Goal: Task Accomplishment & Management: Complete application form

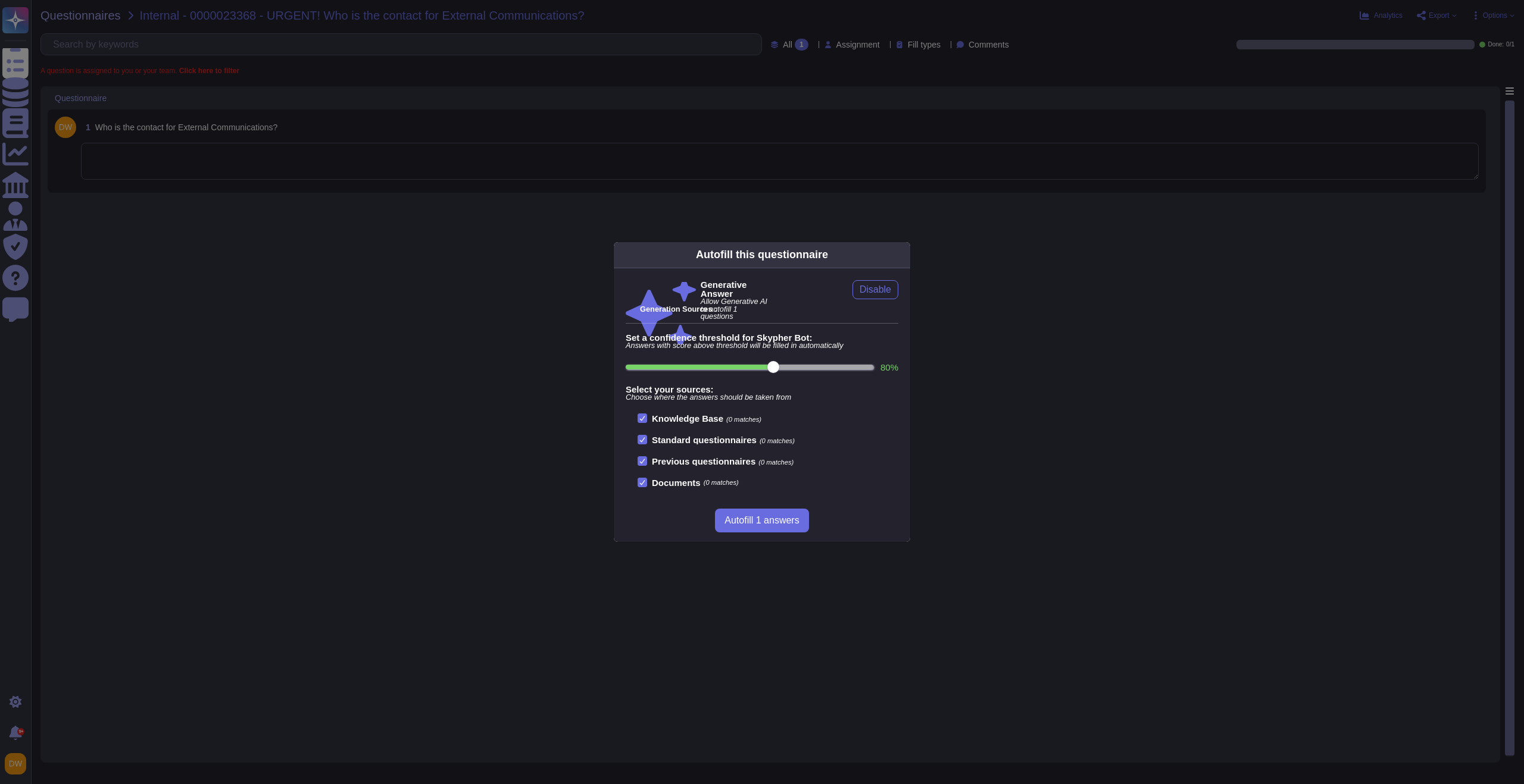
click at [580, 175] on div "Autofill this questionnaire Generative Answer Allow Generative AI to autofill 1…" at bounding box center [762, 392] width 1524 height 784
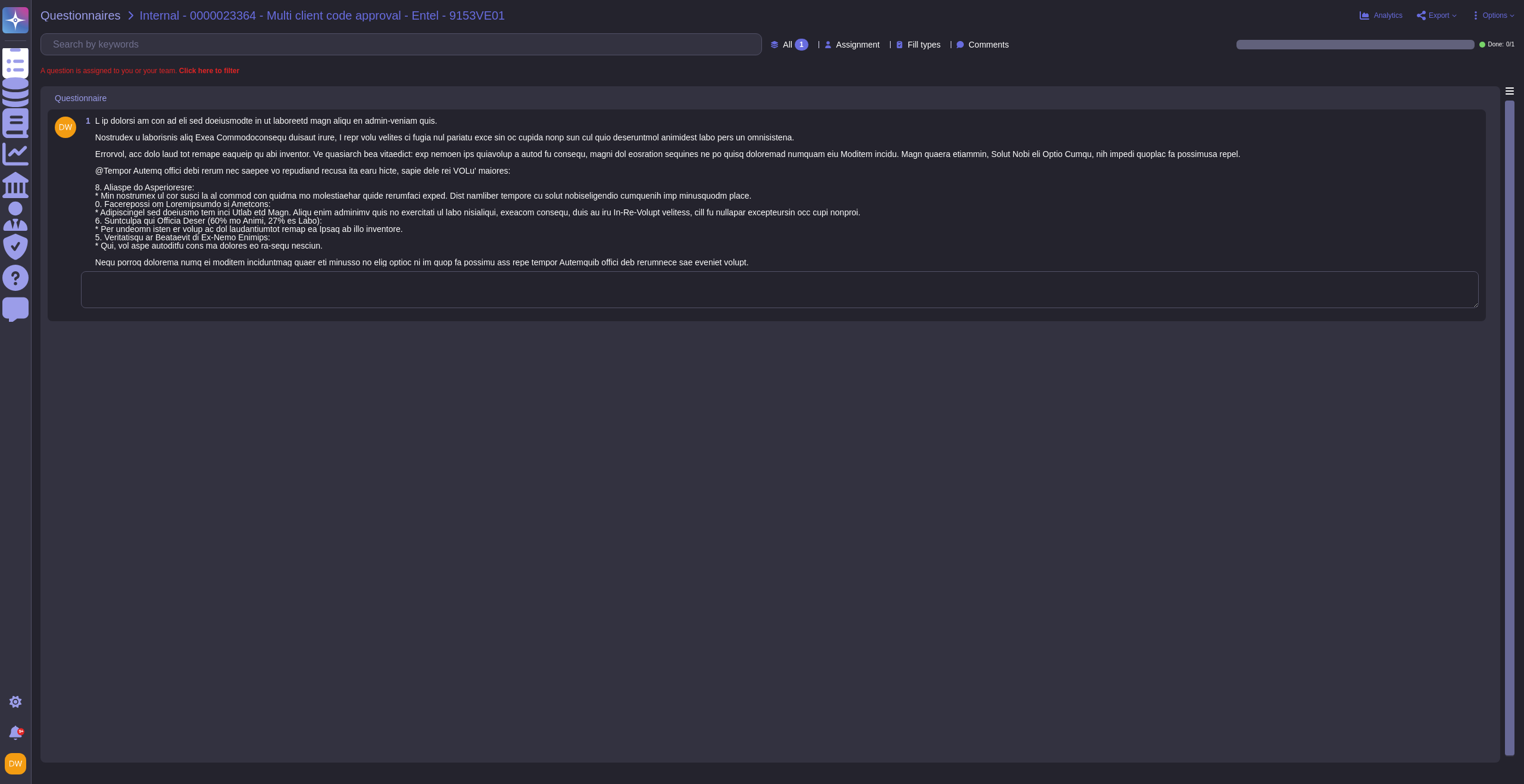
click at [306, 295] on textarea at bounding box center [780, 289] width 1398 height 37
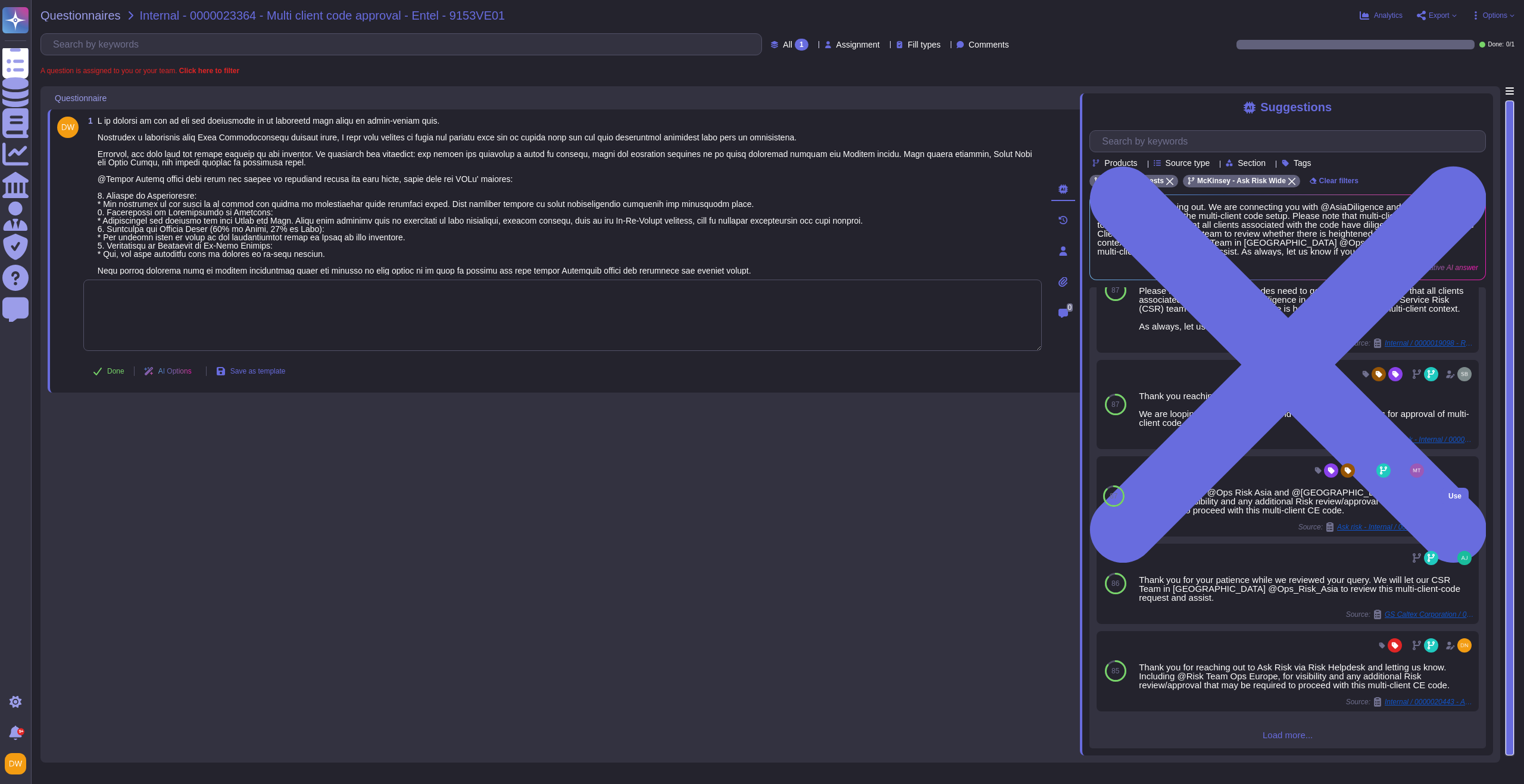
scroll to position [88, 0]
click at [1282, 730] on span "Load more..." at bounding box center [1287, 732] width 397 height 9
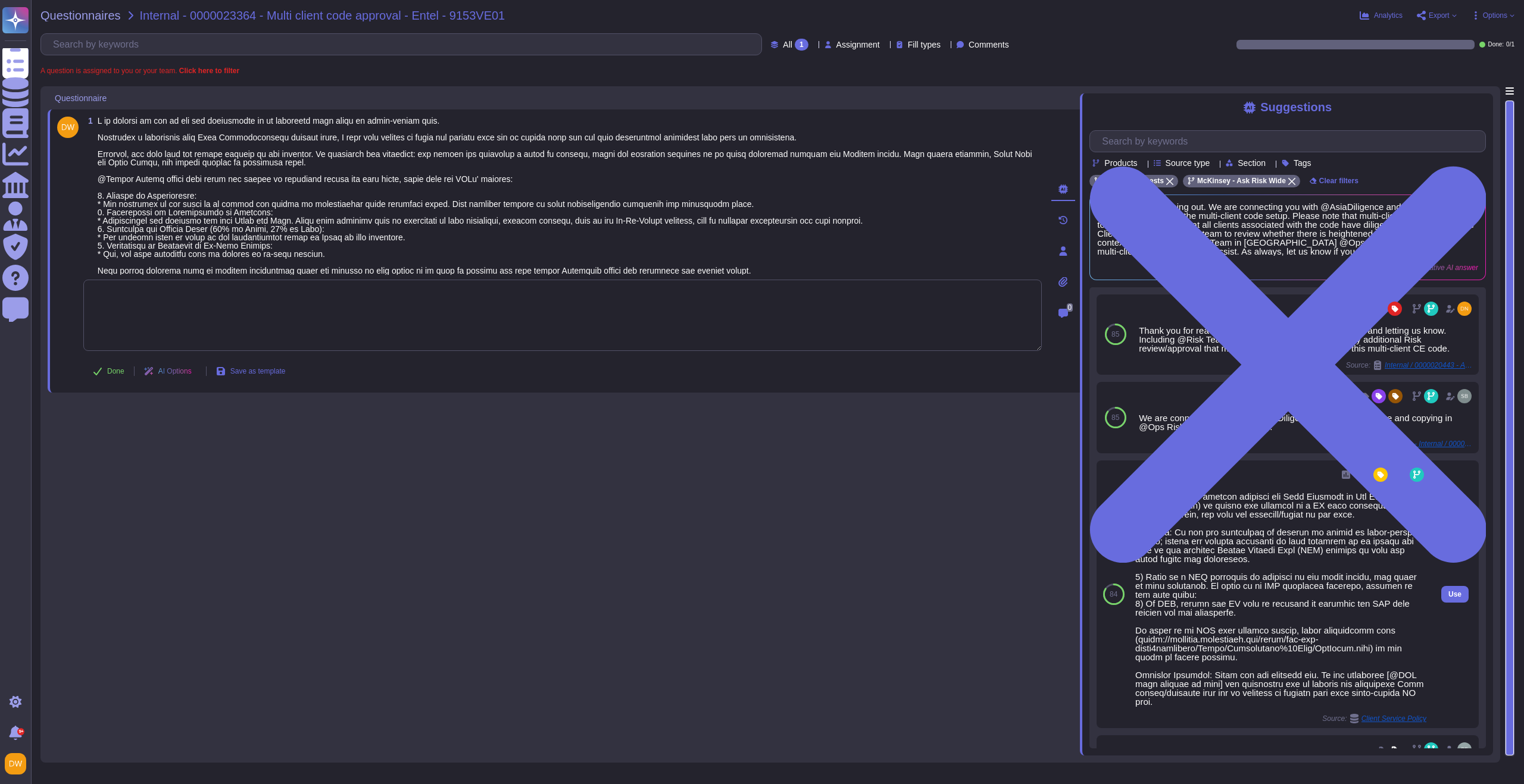
scroll to position [465, 0]
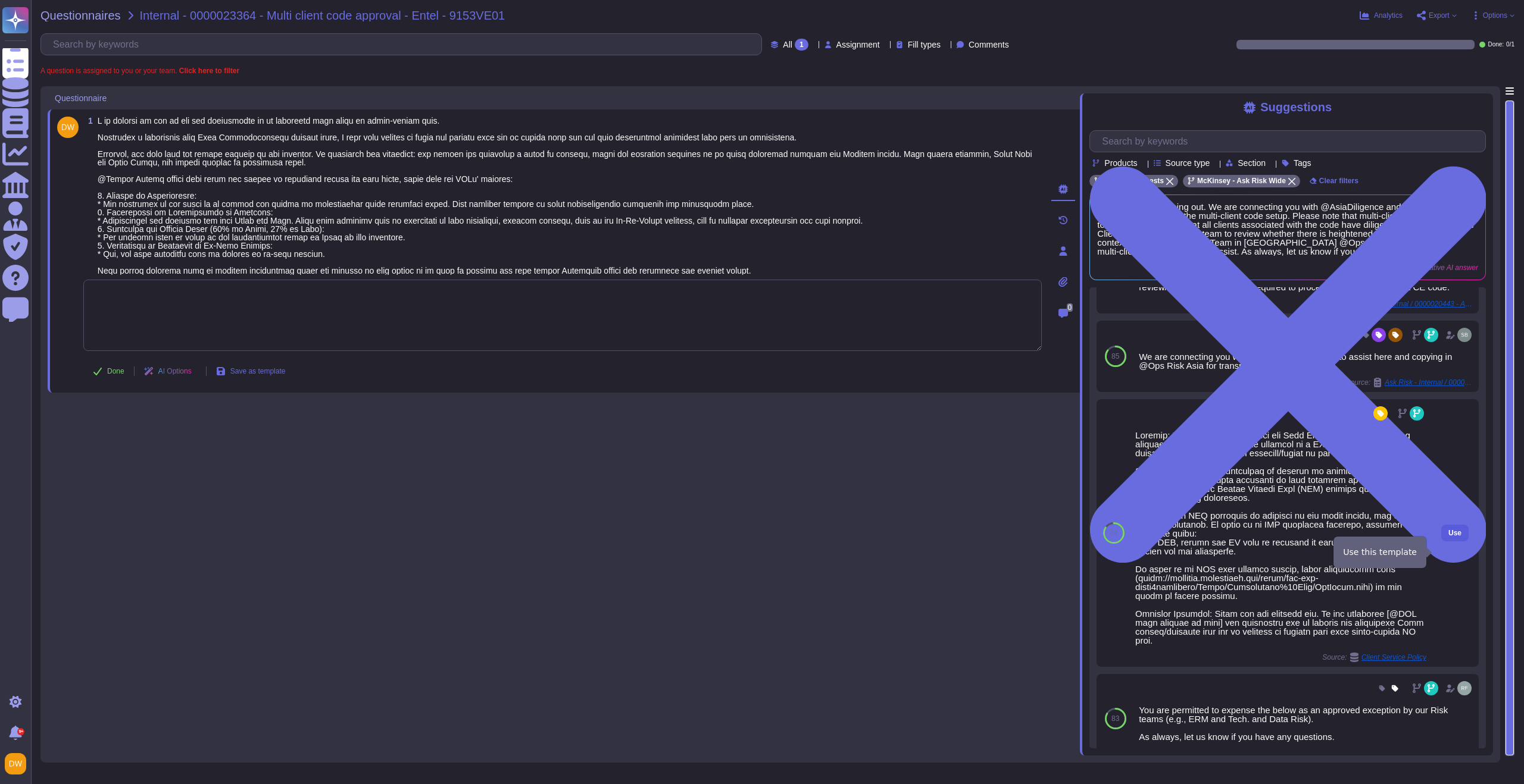
click at [1458, 542] on button "Use" at bounding box center [1454, 533] width 27 height 16
type textarea "Context: Finance contact includes the Risk Helpdesk or Ask Risk (and diligence …"
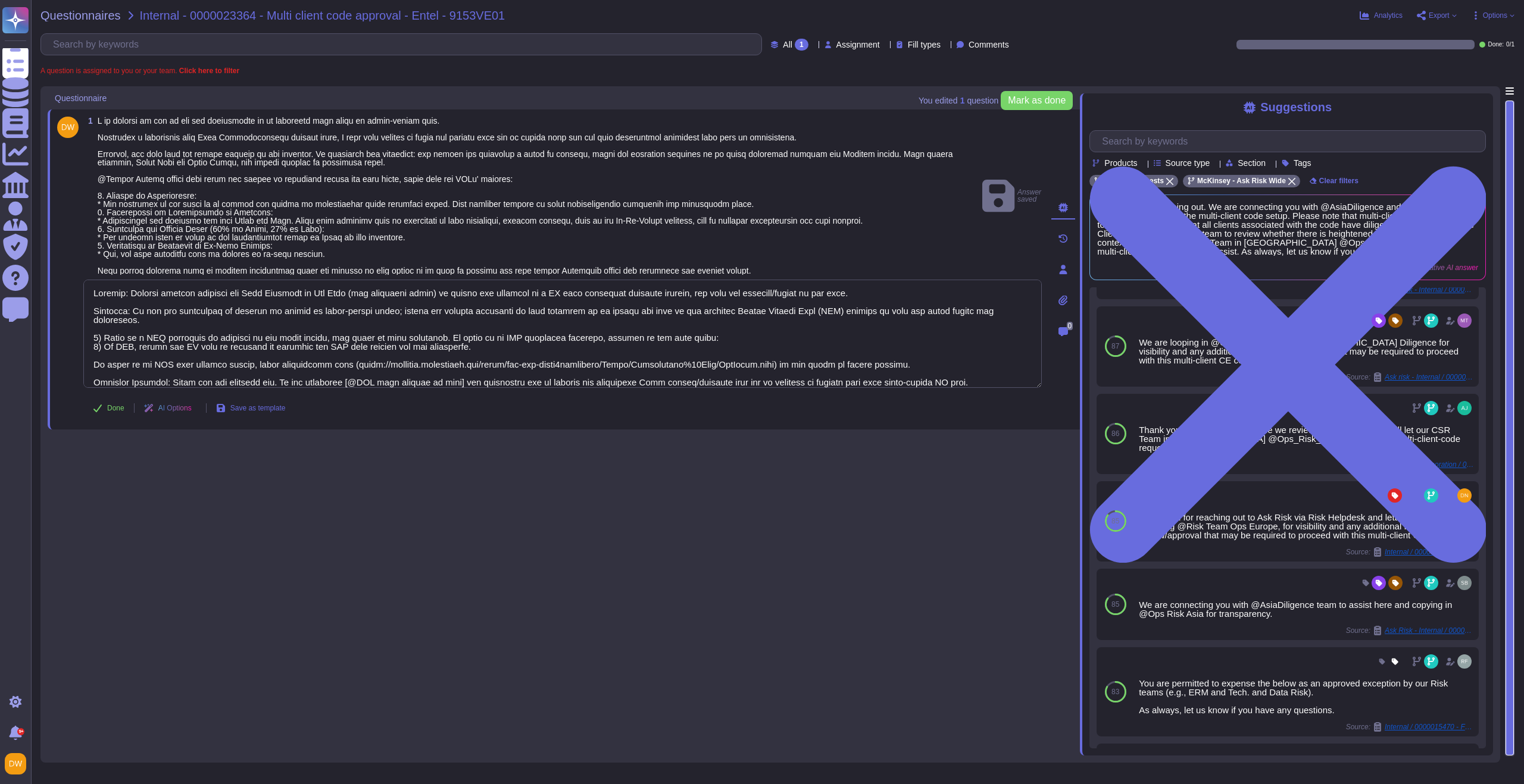
scroll to position [0, 0]
click at [112, 405] on span "Done" at bounding box center [116, 408] width 17 height 7
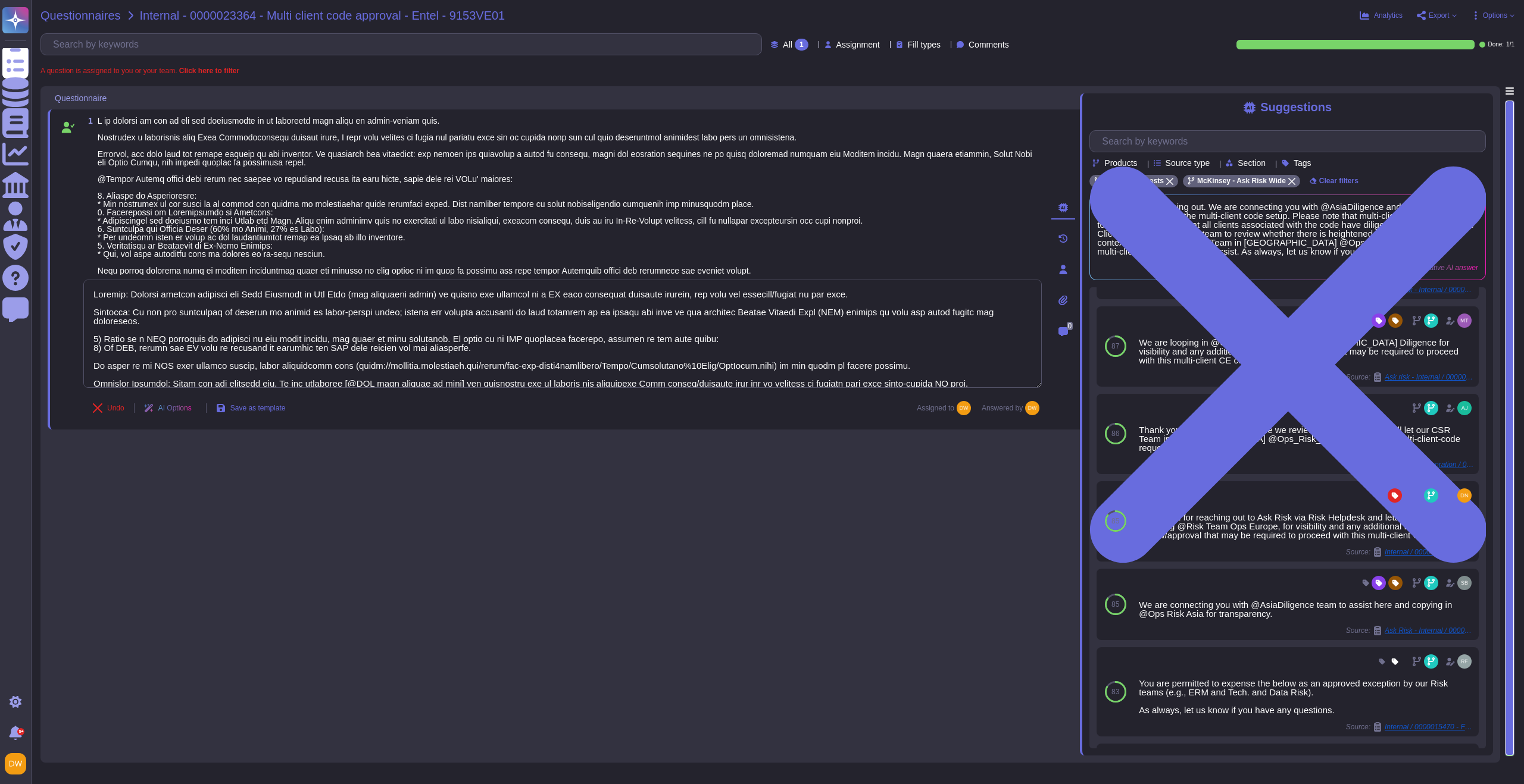
click at [93, 11] on span "Questionnaires" at bounding box center [80, 16] width 80 height 12
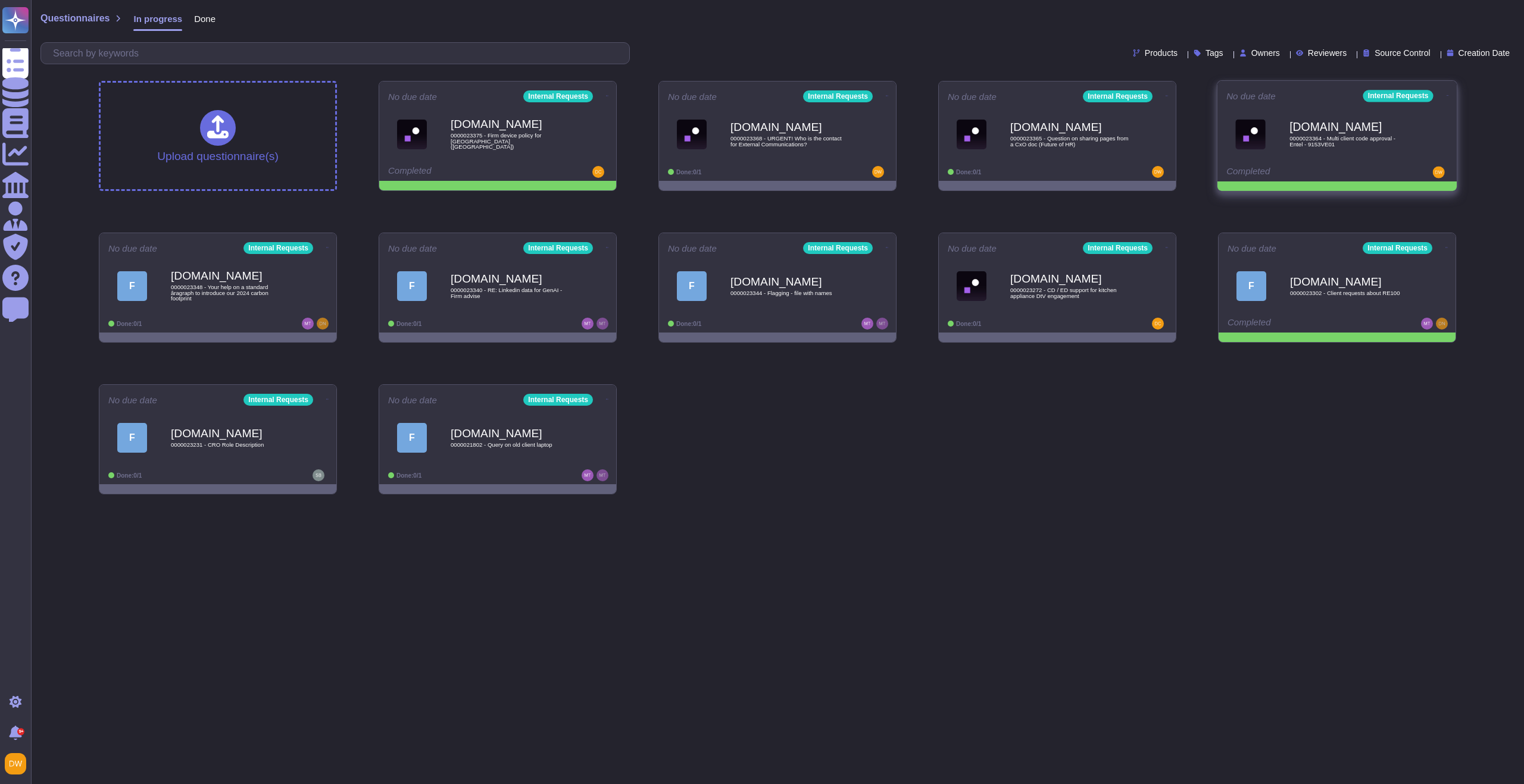
click at [1446, 94] on icon at bounding box center [1447, 96] width 2 height 3
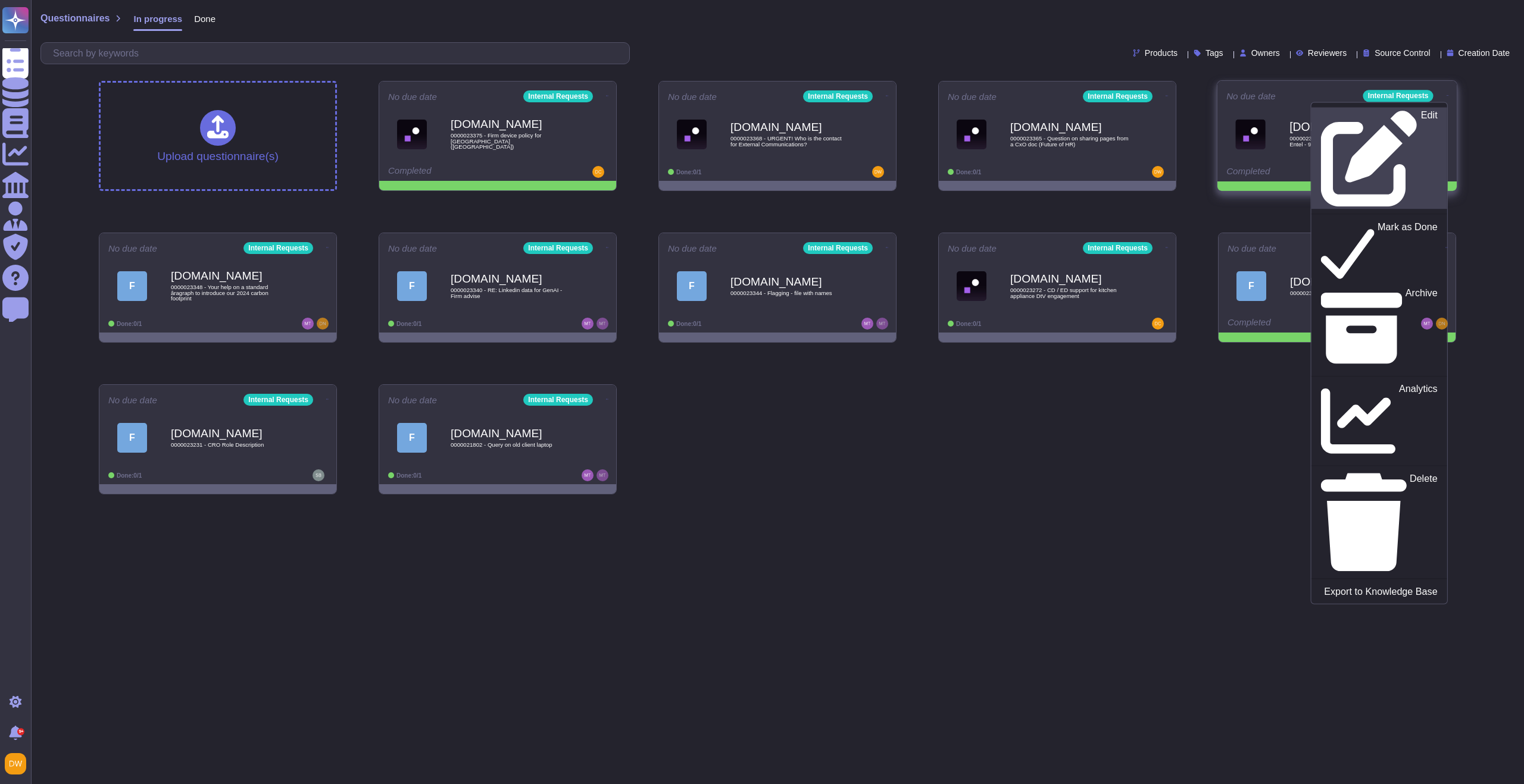
click at [1373, 108] on link "Edit" at bounding box center [1379, 158] width 136 height 102
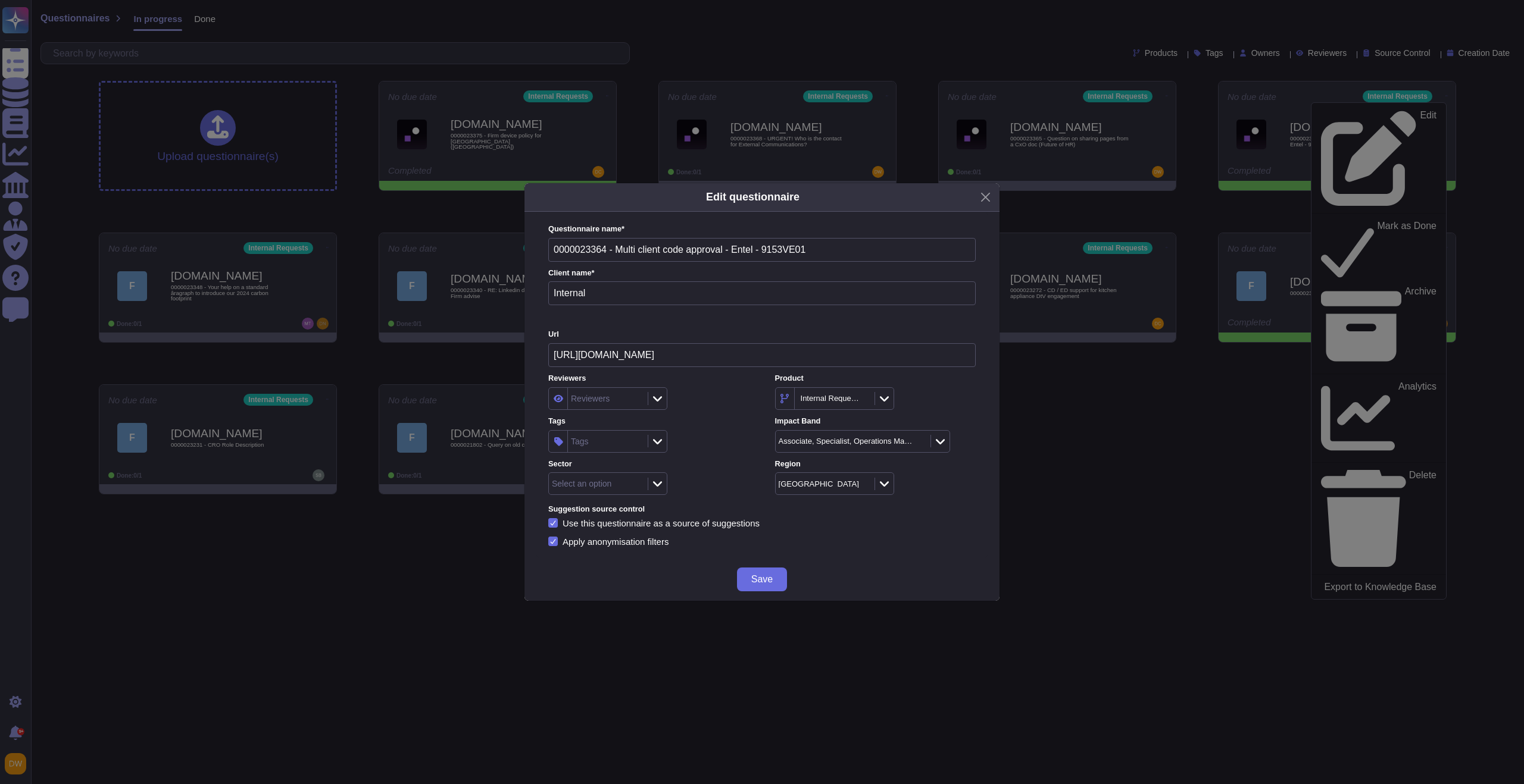
click at [574, 492] on div "Select an option" at bounding box center [596, 484] width 96 height 21
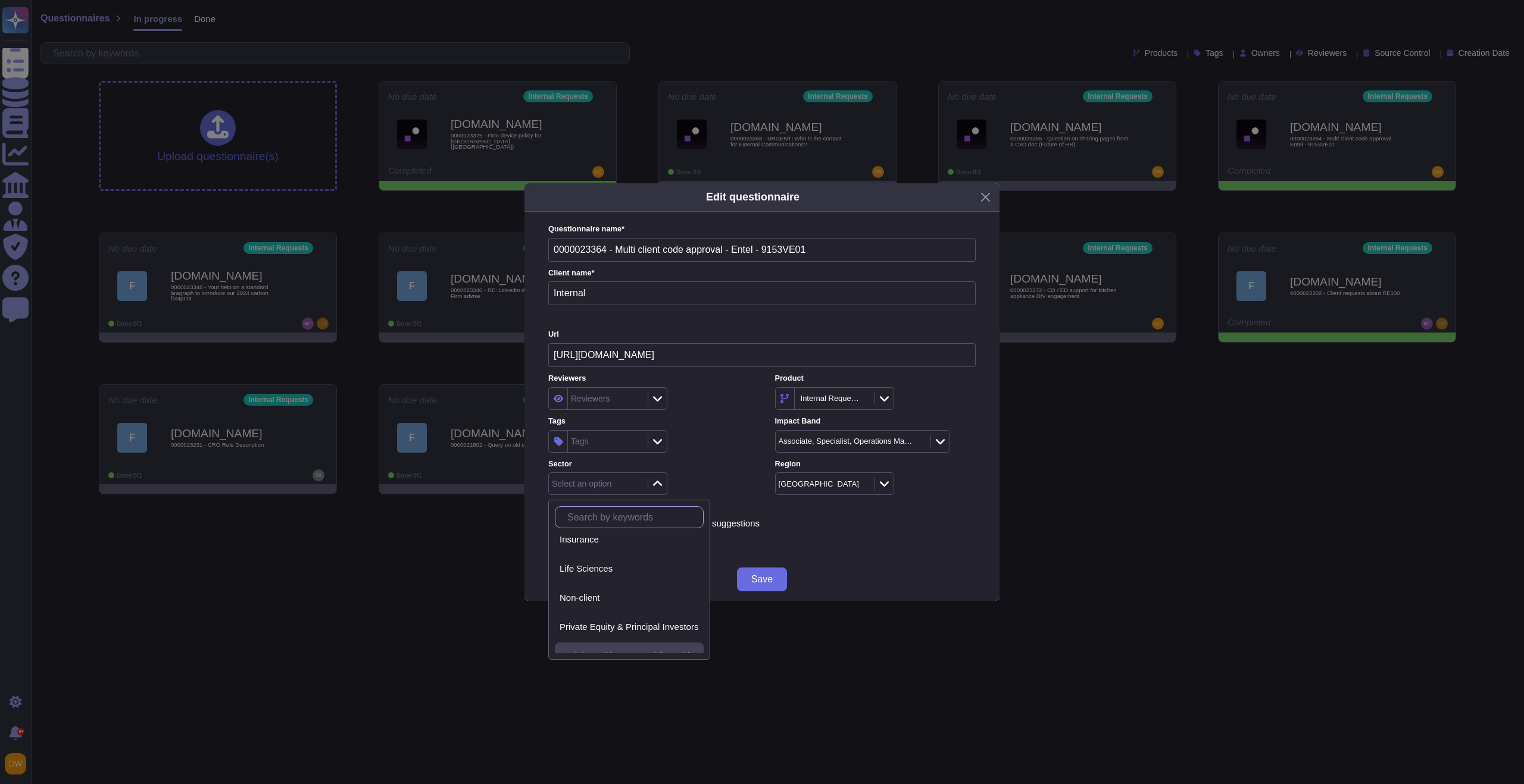
scroll to position [180, 0]
click at [634, 631] on span "Telecom, Media & Technology" at bounding box center [619, 630] width 119 height 11
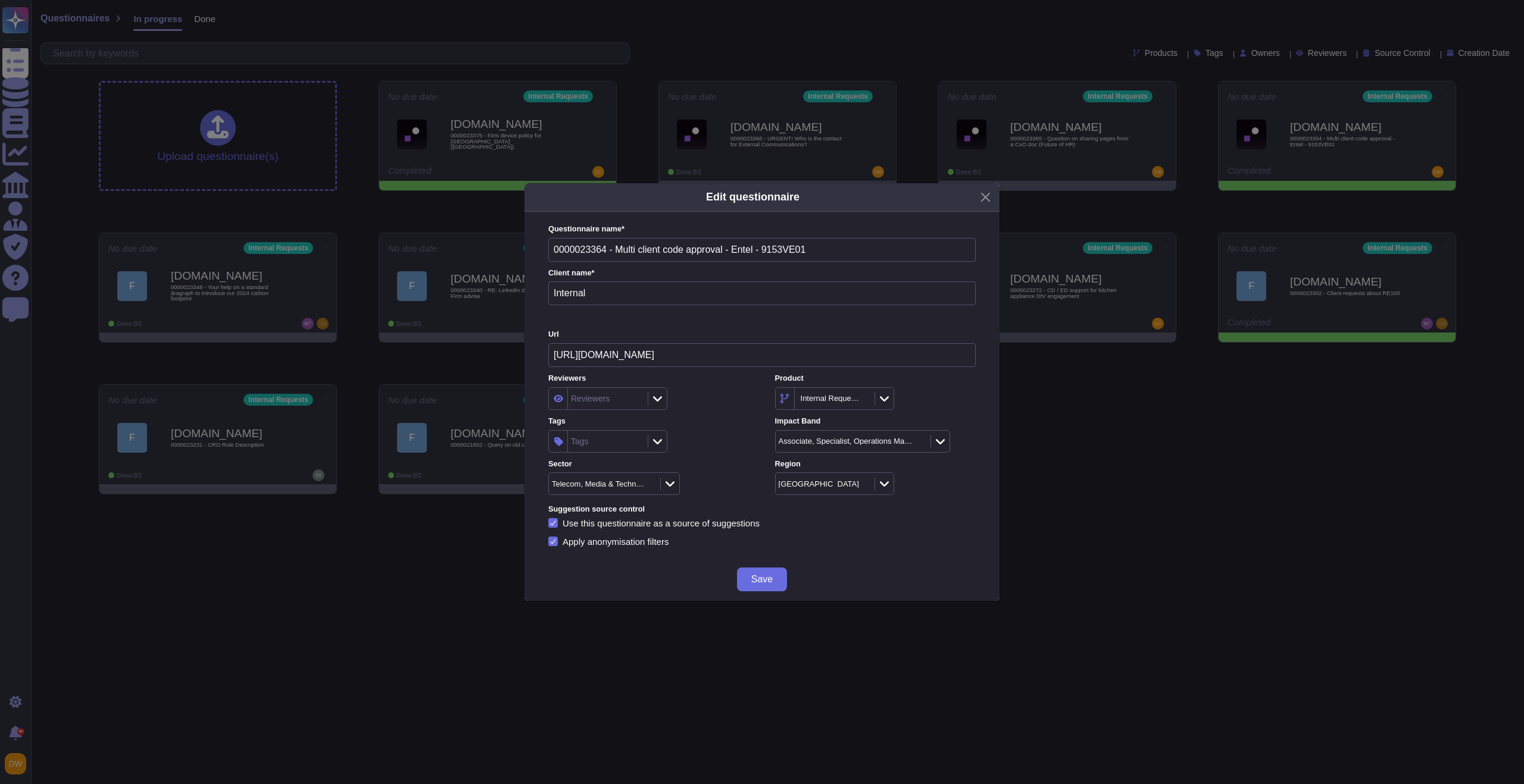
click at [653, 437] on icon at bounding box center [657, 442] width 9 height 12
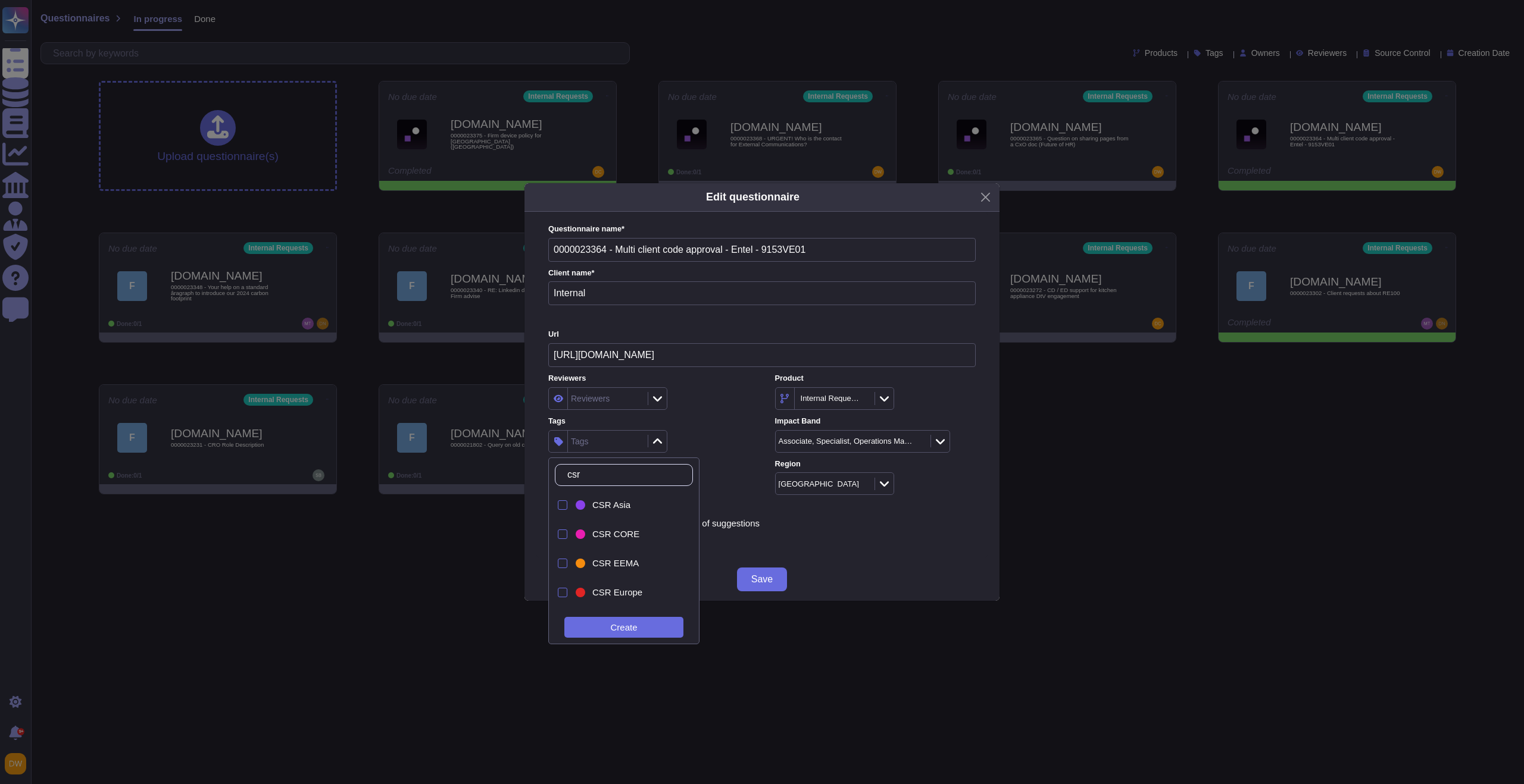
type input "csr"
click at [633, 595] on div "CSR LA" at bounding box center [634, 596] width 84 height 11
click at [728, 423] on label "Tags" at bounding box center [648, 421] width 201 height 7
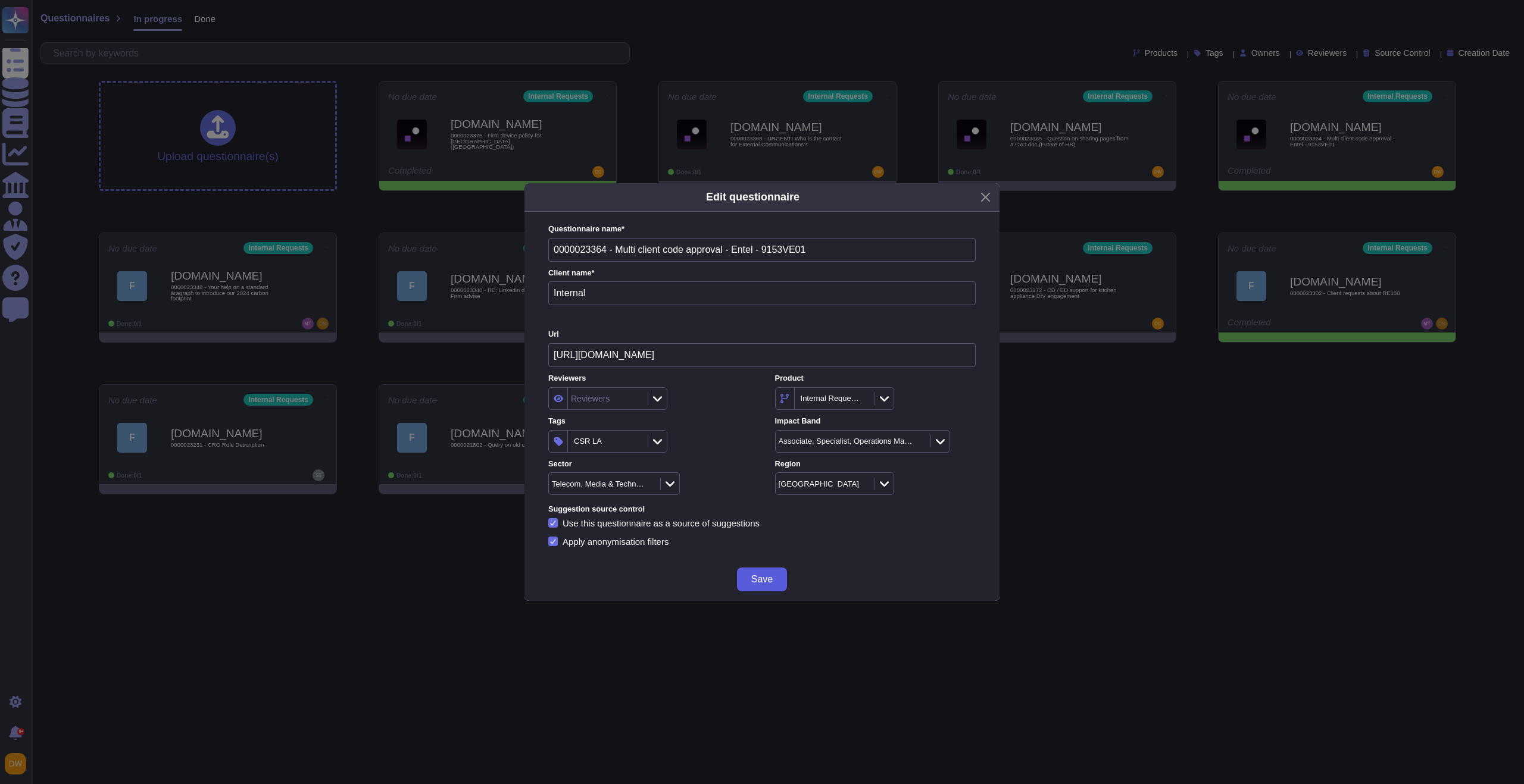
click at [766, 575] on span "Save" at bounding box center [762, 580] width 21 height 10
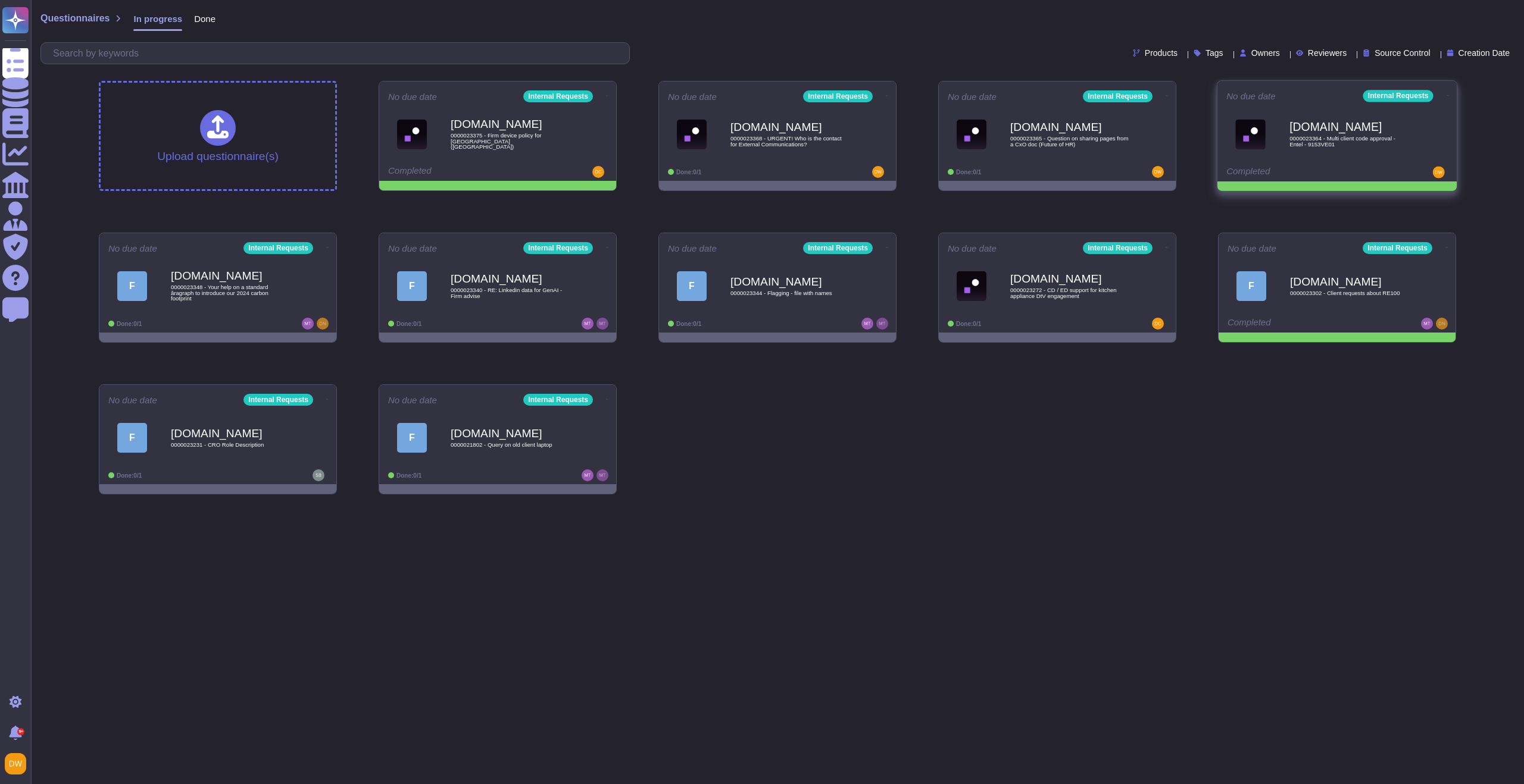
click at [1446, 95] on icon at bounding box center [1447, 95] width 2 height 1
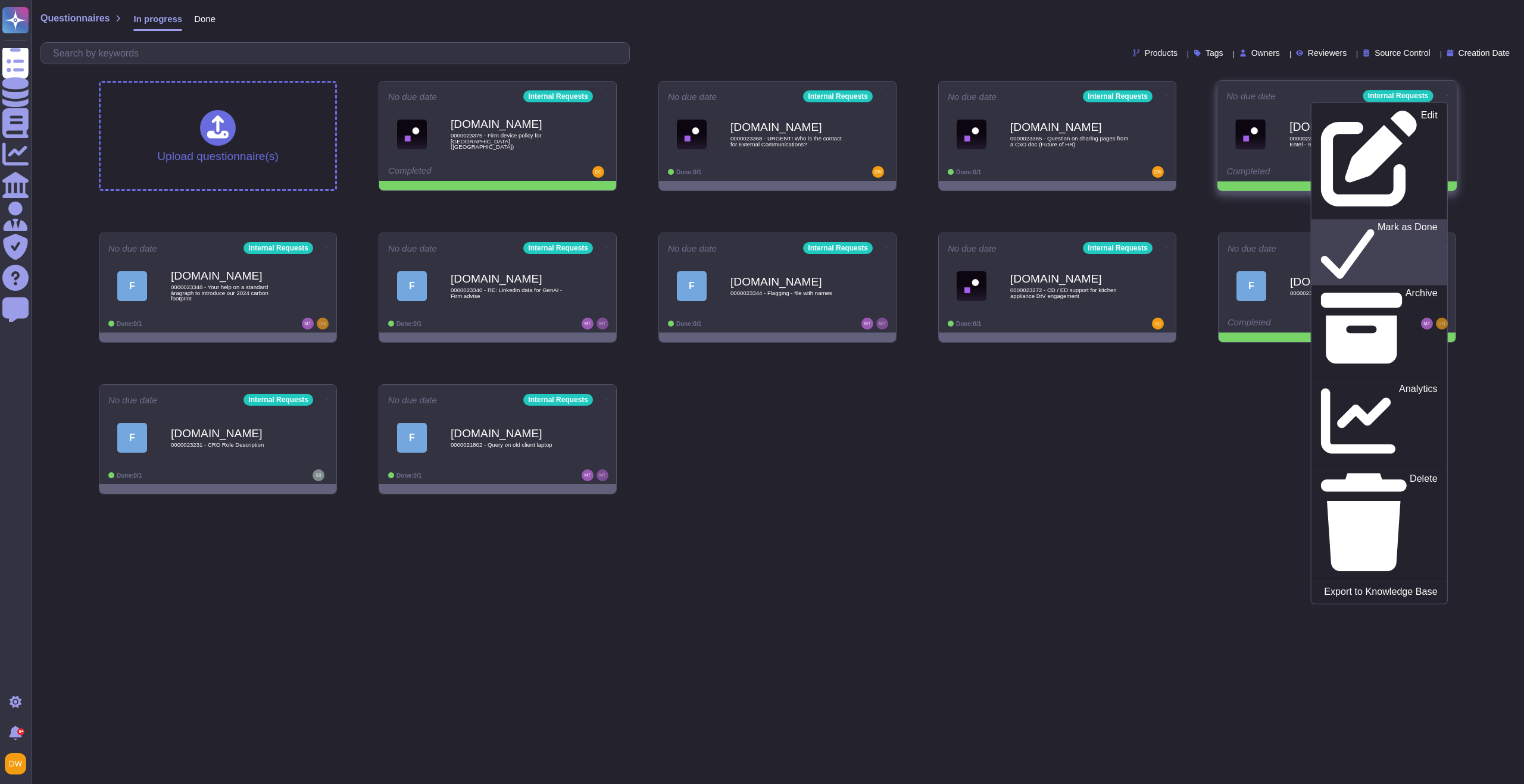
click at [1385, 221] on div "Mark as Done" at bounding box center [1379, 252] width 116 height 61
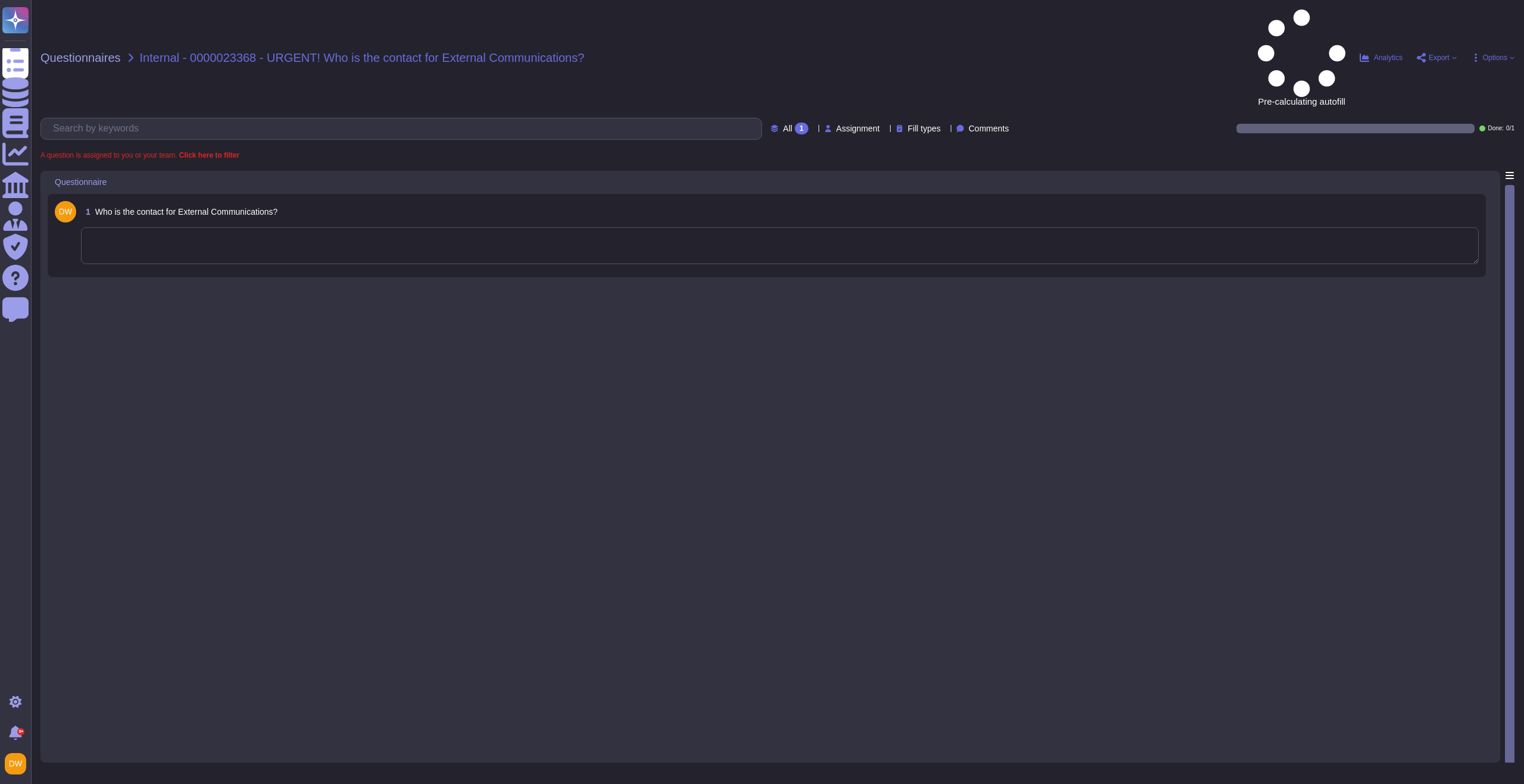
click at [336, 227] on textarea at bounding box center [780, 245] width 1398 height 37
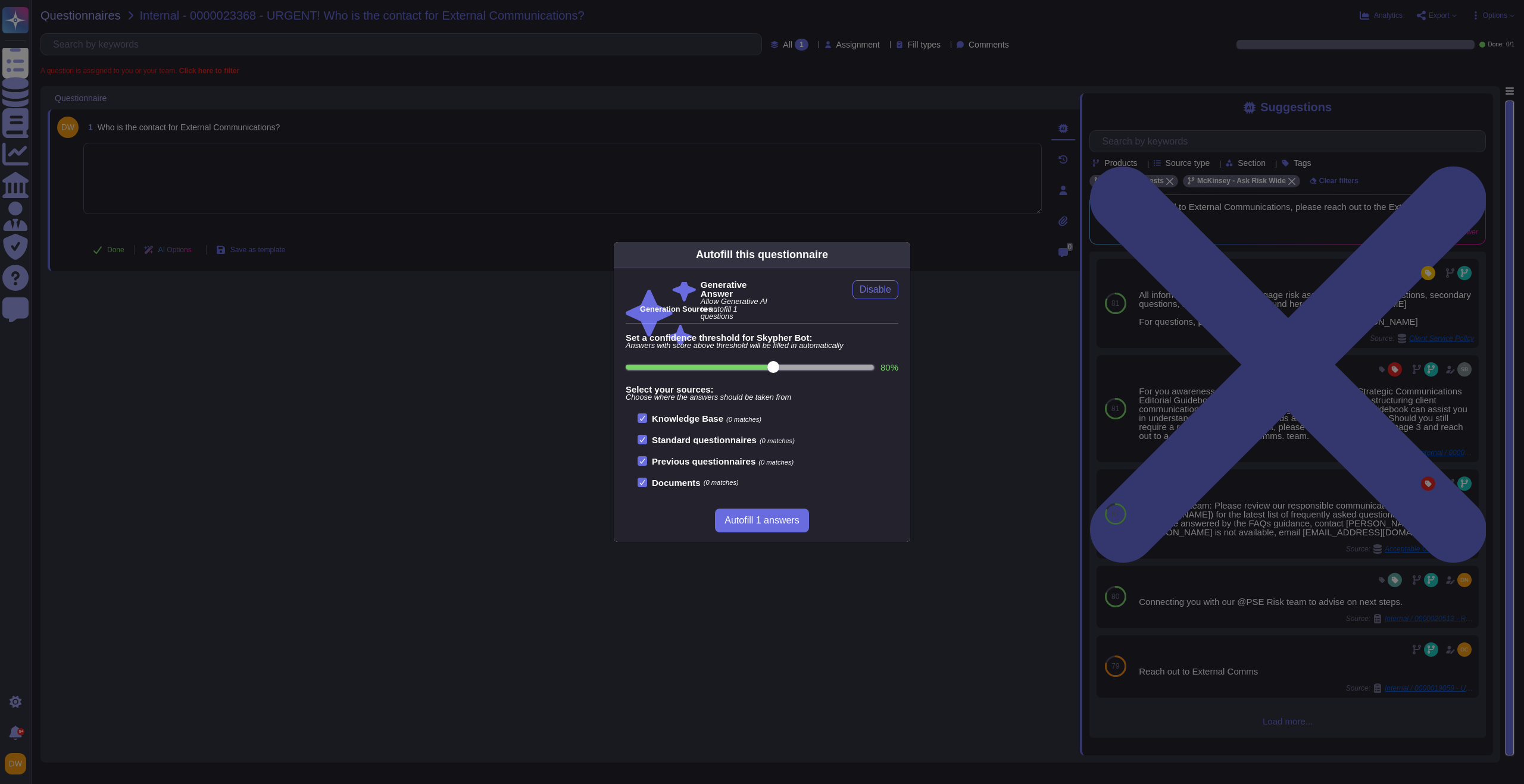
click at [442, 284] on div "Autofill this questionnaire Generative Answer Allow Generative AI to autofill 1…" at bounding box center [762, 392] width 1524 height 784
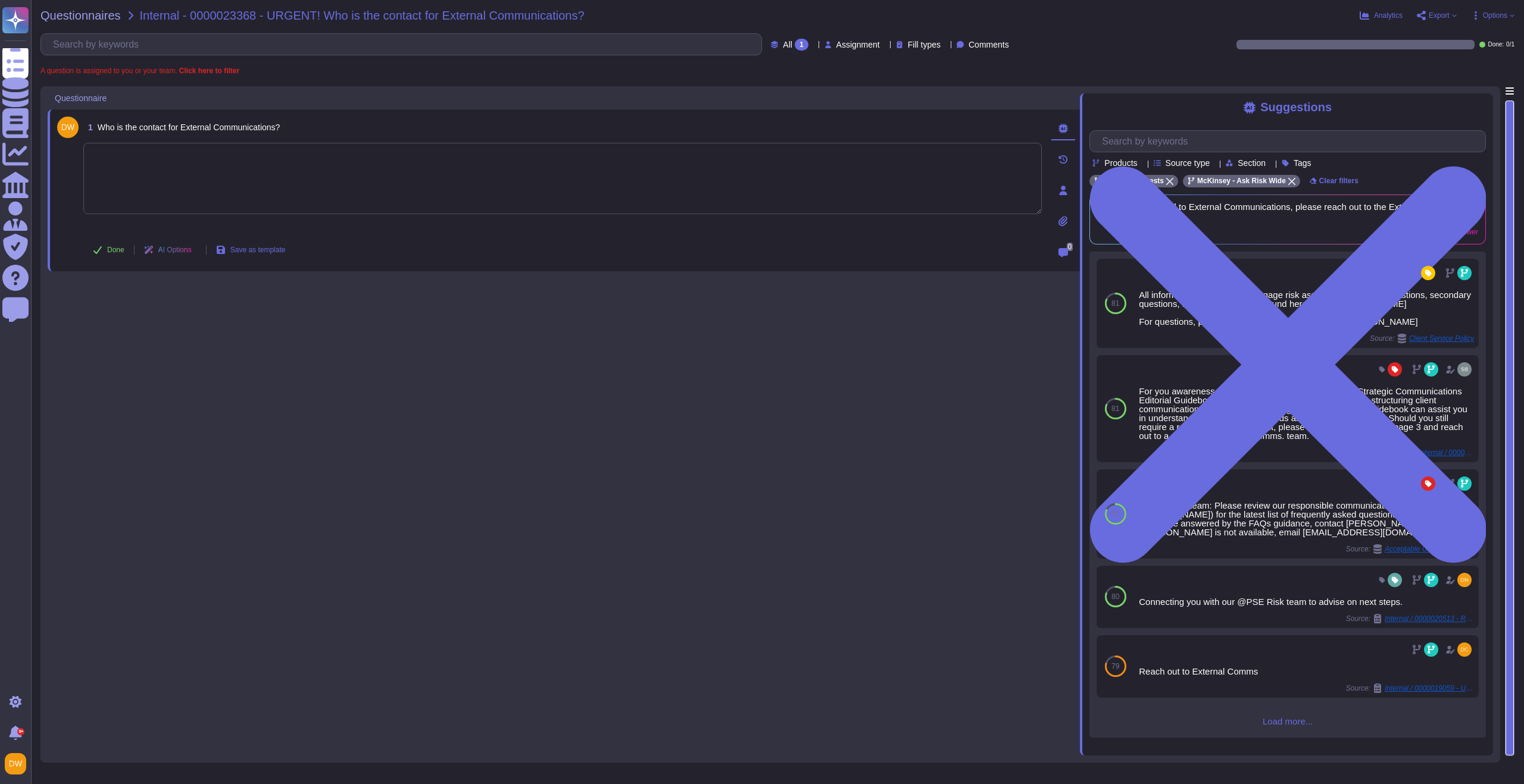
click at [521, 199] on textarea at bounding box center [563, 178] width 959 height 71
click at [222, 178] on textarea at bounding box center [563, 178] width 959 height 71
paste textarea "There are several points of contact for the External Communications Team. In th…"
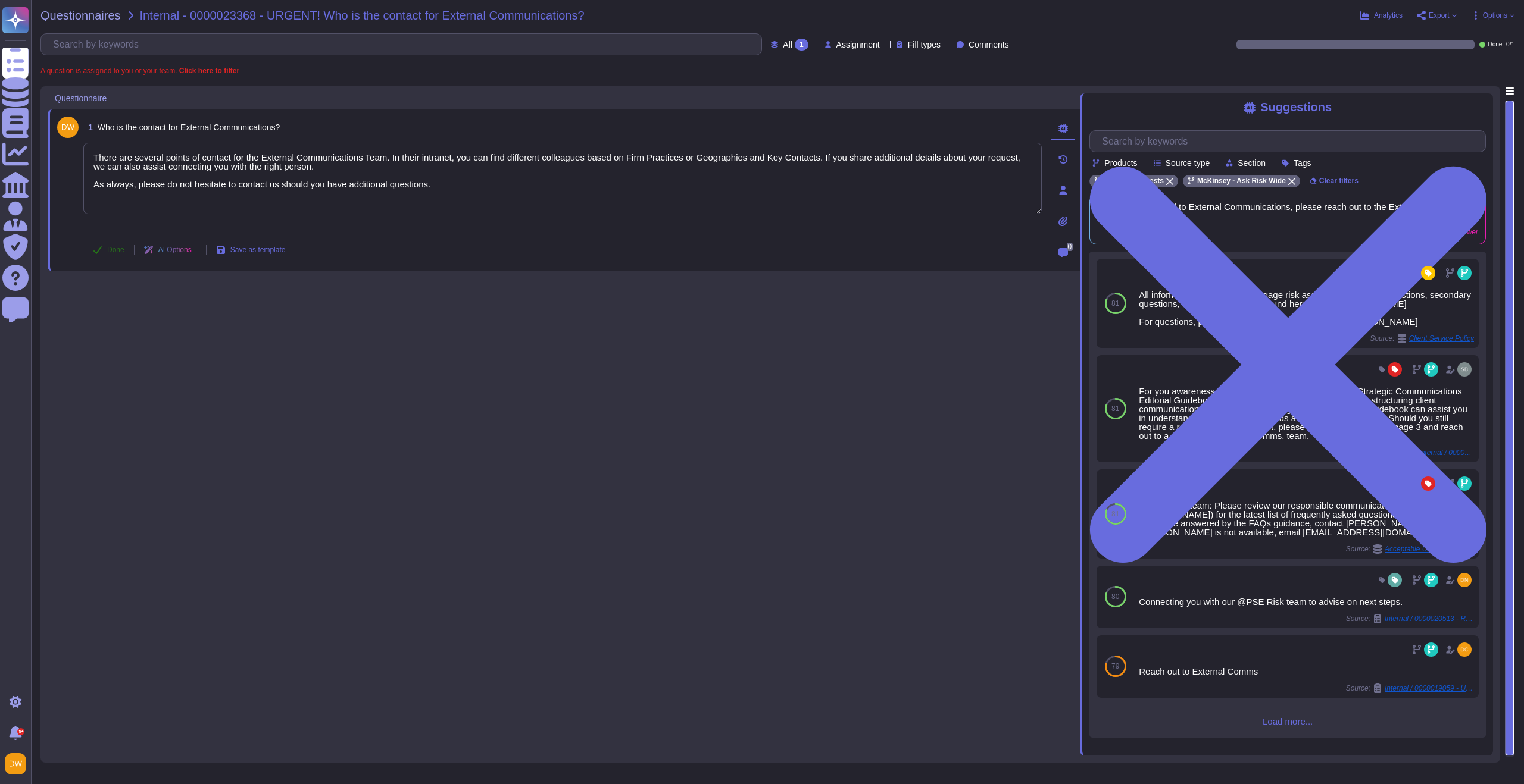
type textarea "There are several points of contact for the External Communications Team. In th…"
click at [102, 249] on button "Done" at bounding box center [109, 250] width 51 height 24
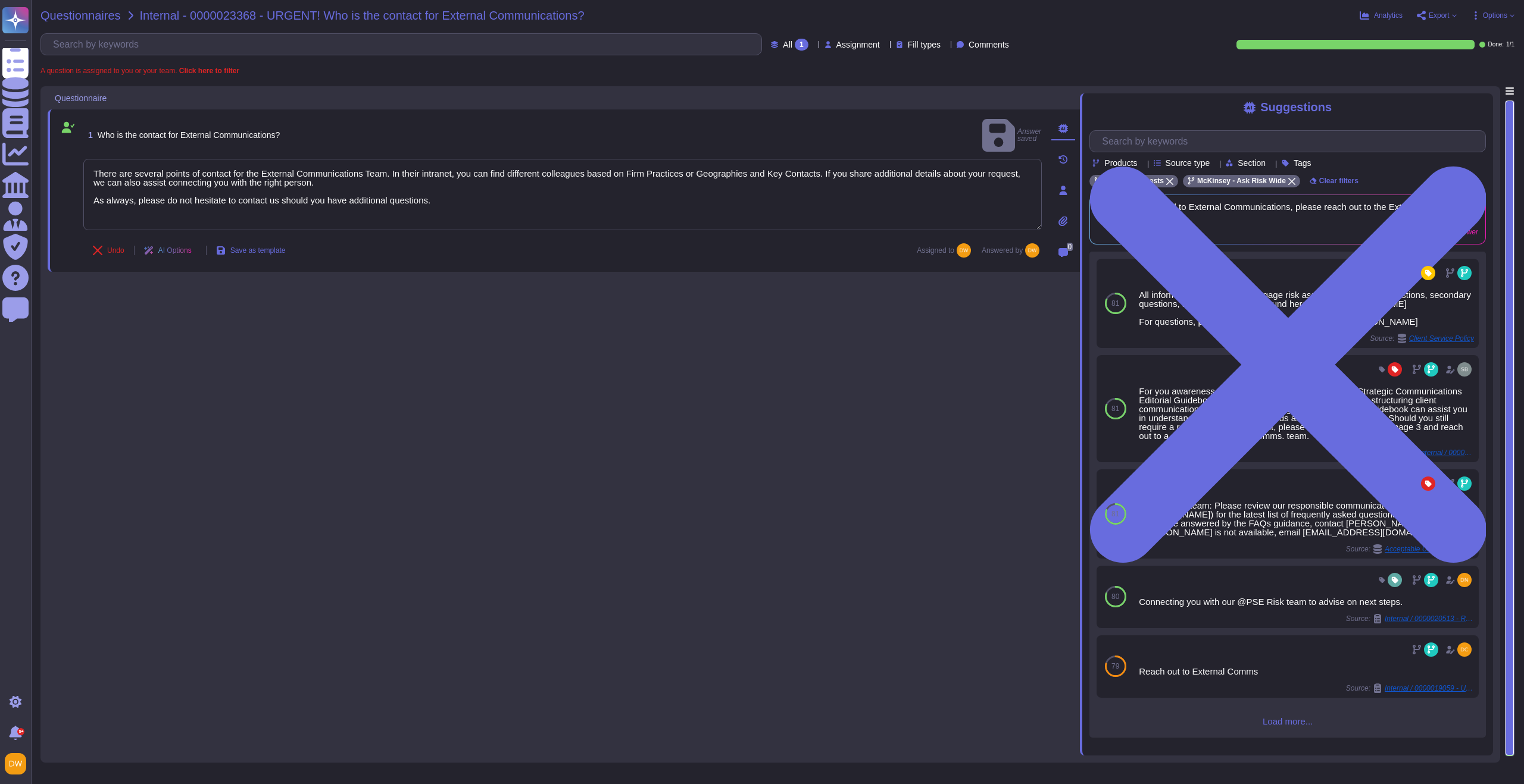
click at [84, 17] on span "Questionnaires" at bounding box center [80, 16] width 80 height 12
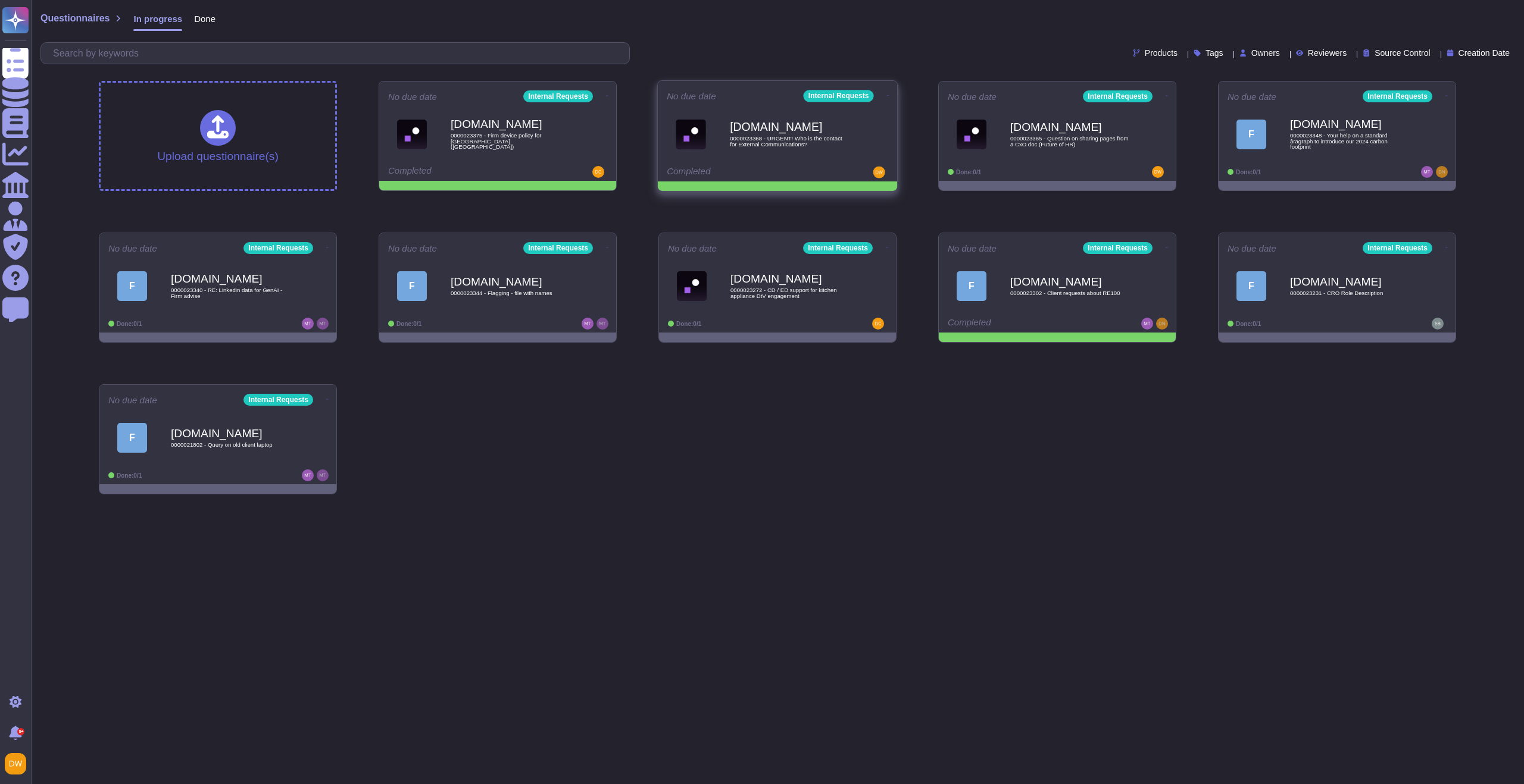
click at [887, 94] on icon at bounding box center [887, 96] width 2 height 3
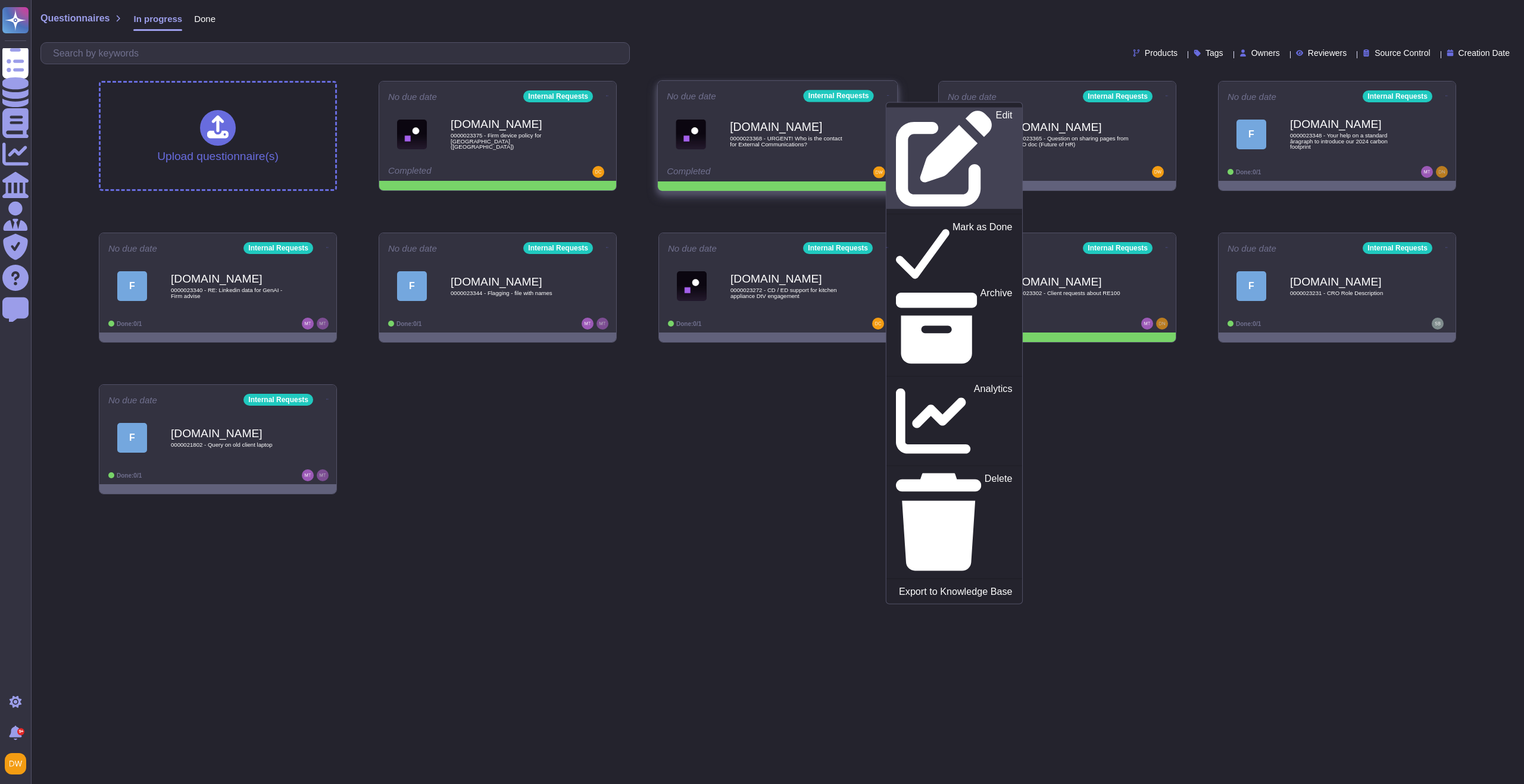
click at [896, 116] on icon at bounding box center [943, 158] width 96 height 96
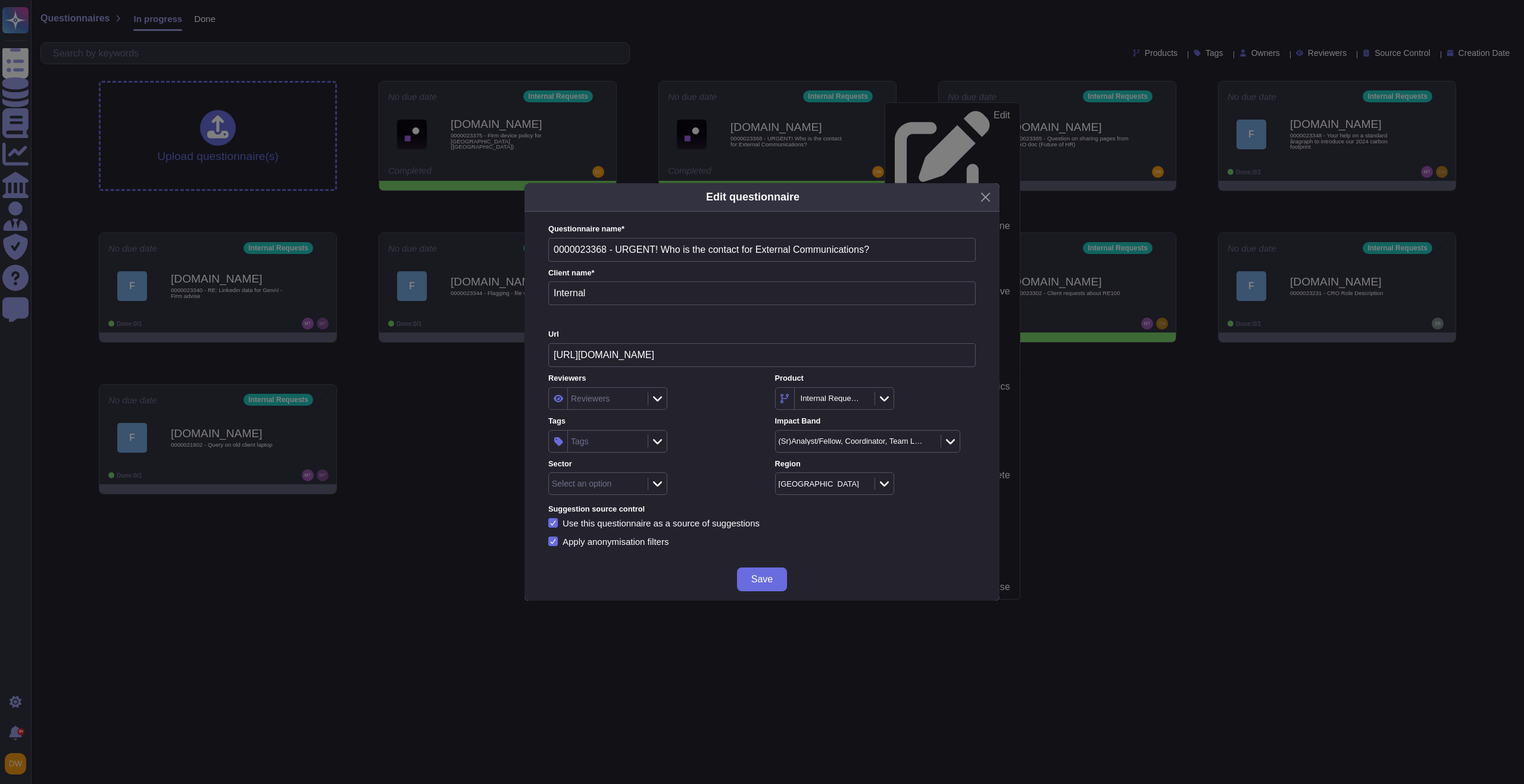
click at [590, 481] on div "Select an option" at bounding box center [581, 483] width 60 height 8
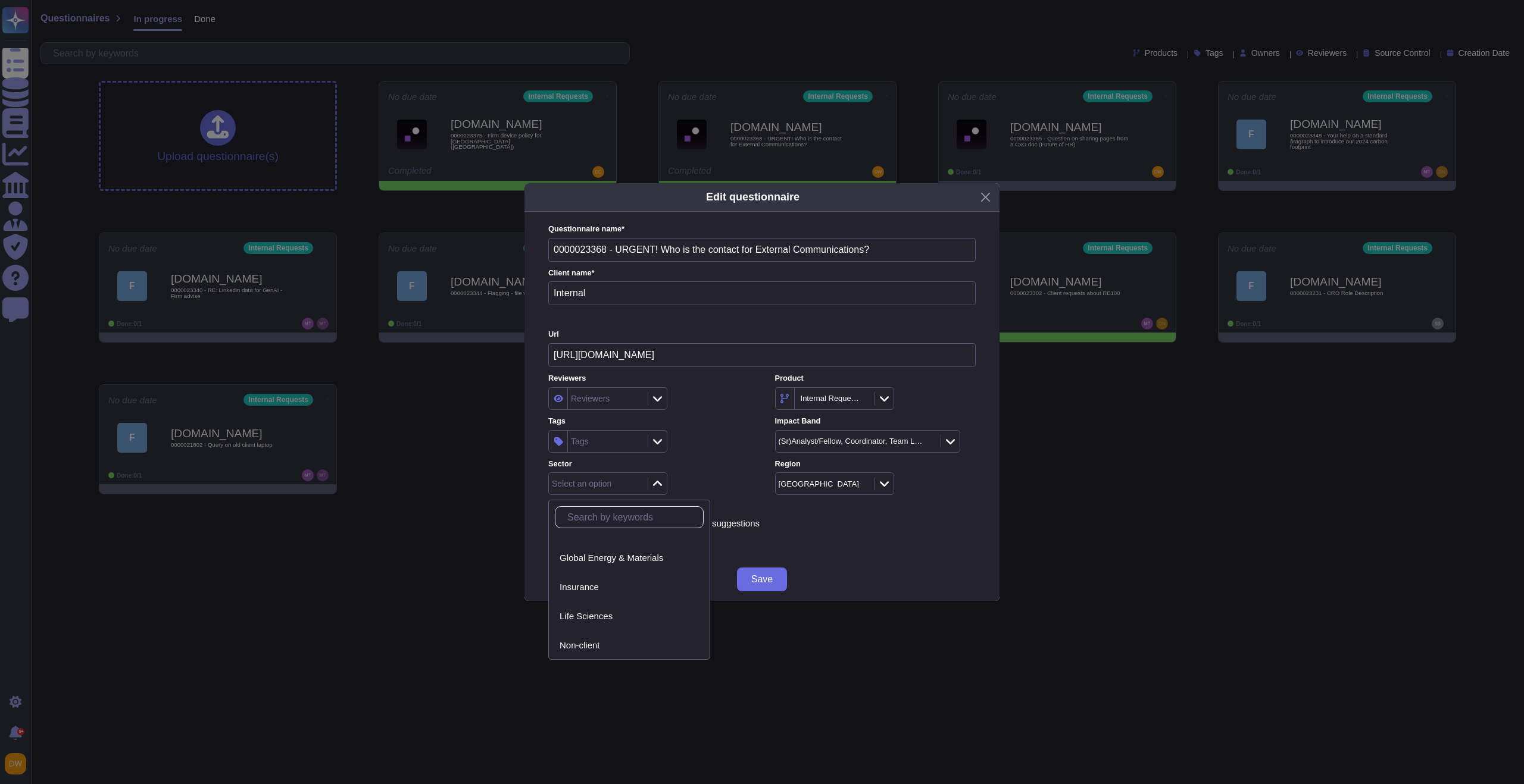
scroll to position [93, 0]
click at [610, 637] on div "Non-client" at bounding box center [629, 630] width 149 height 27
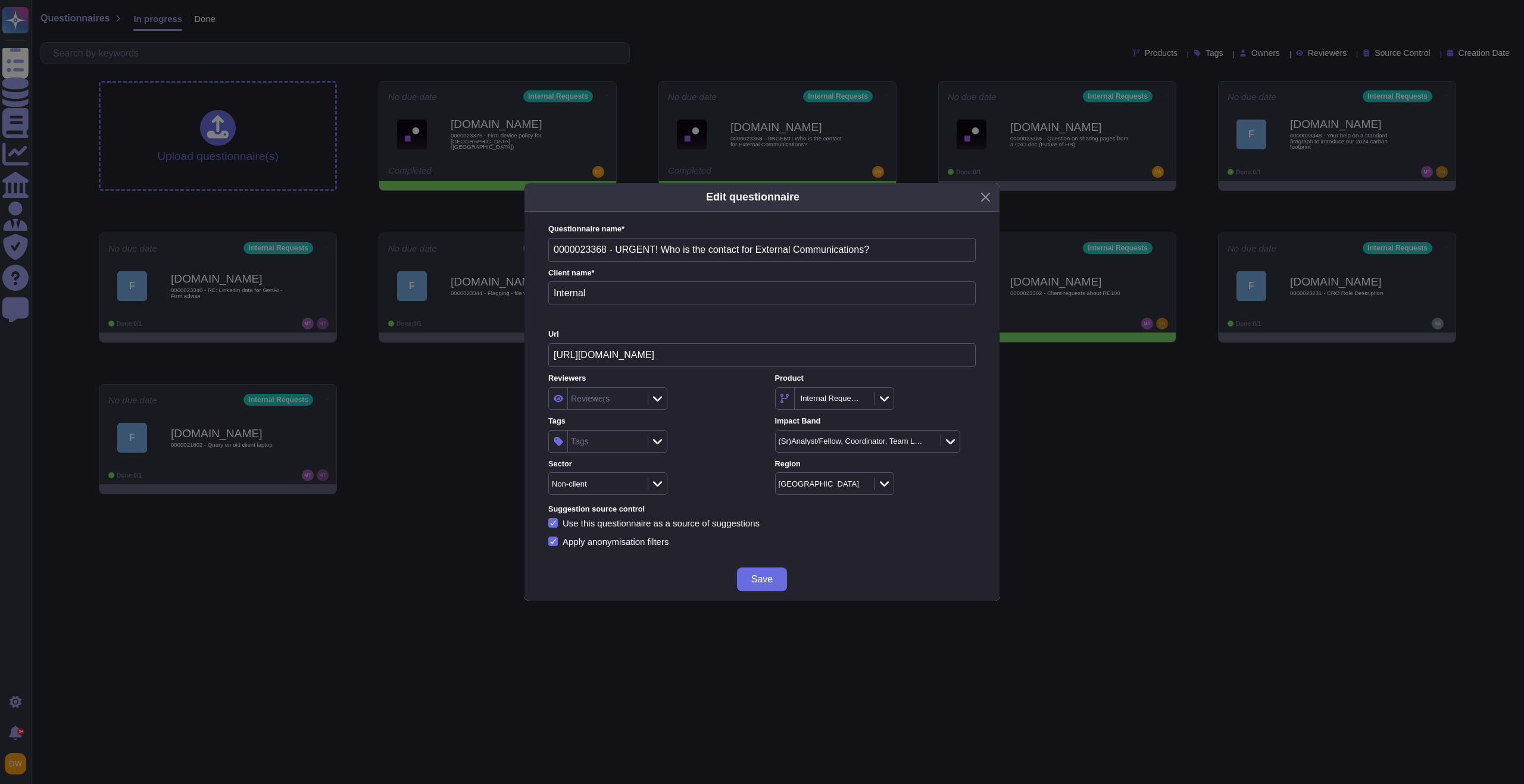
click at [650, 429] on div "Tags Tags" at bounding box center [648, 434] width 201 height 37
click at [654, 433] on div "Tags" at bounding box center [607, 442] width 119 height 23
type input "ext"
click at [610, 505] on span "Ext Practice Comms" at bounding box center [633, 505] width 81 height 11
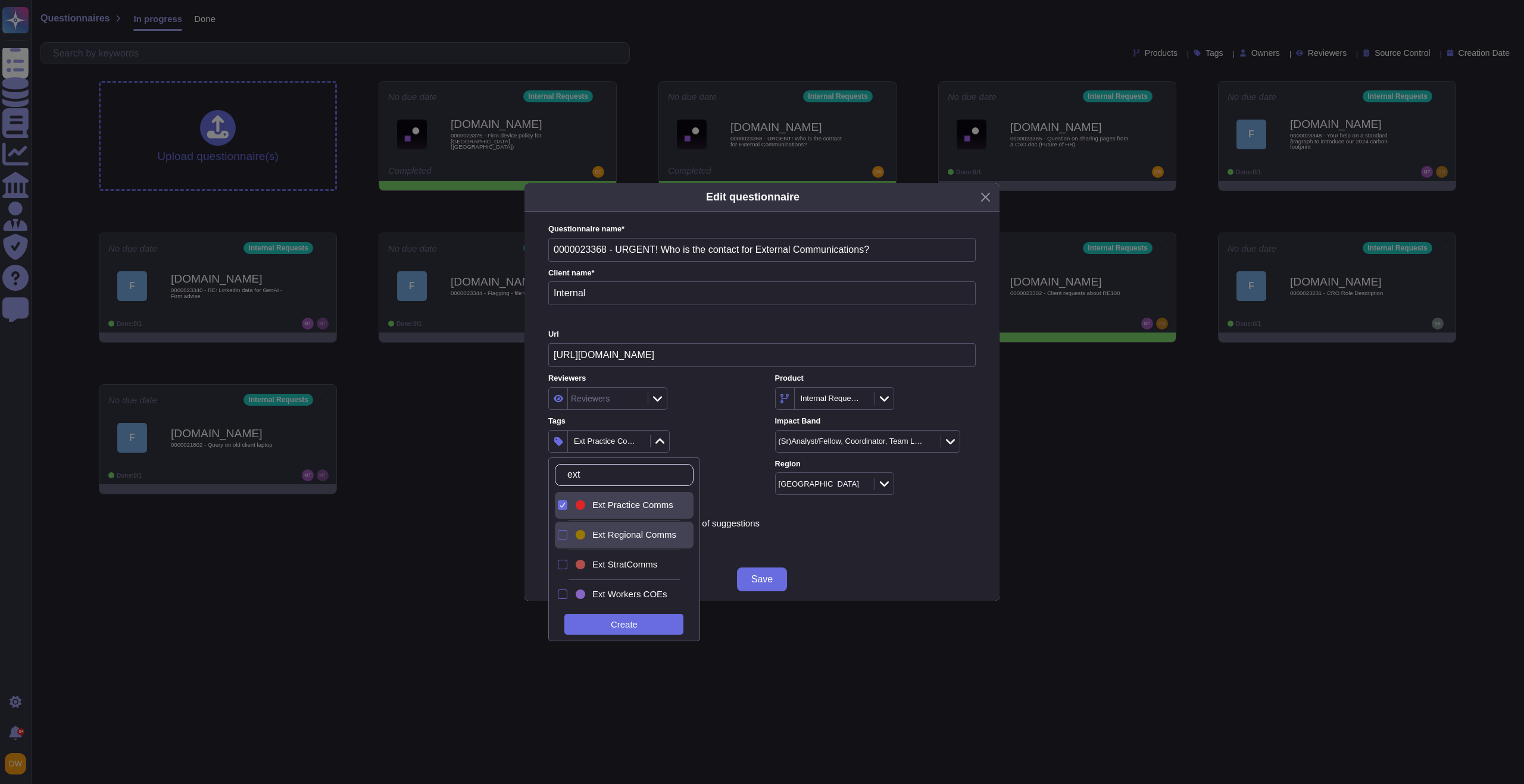
click at [613, 535] on span "Ext Regional Comms" at bounding box center [634, 535] width 84 height 11
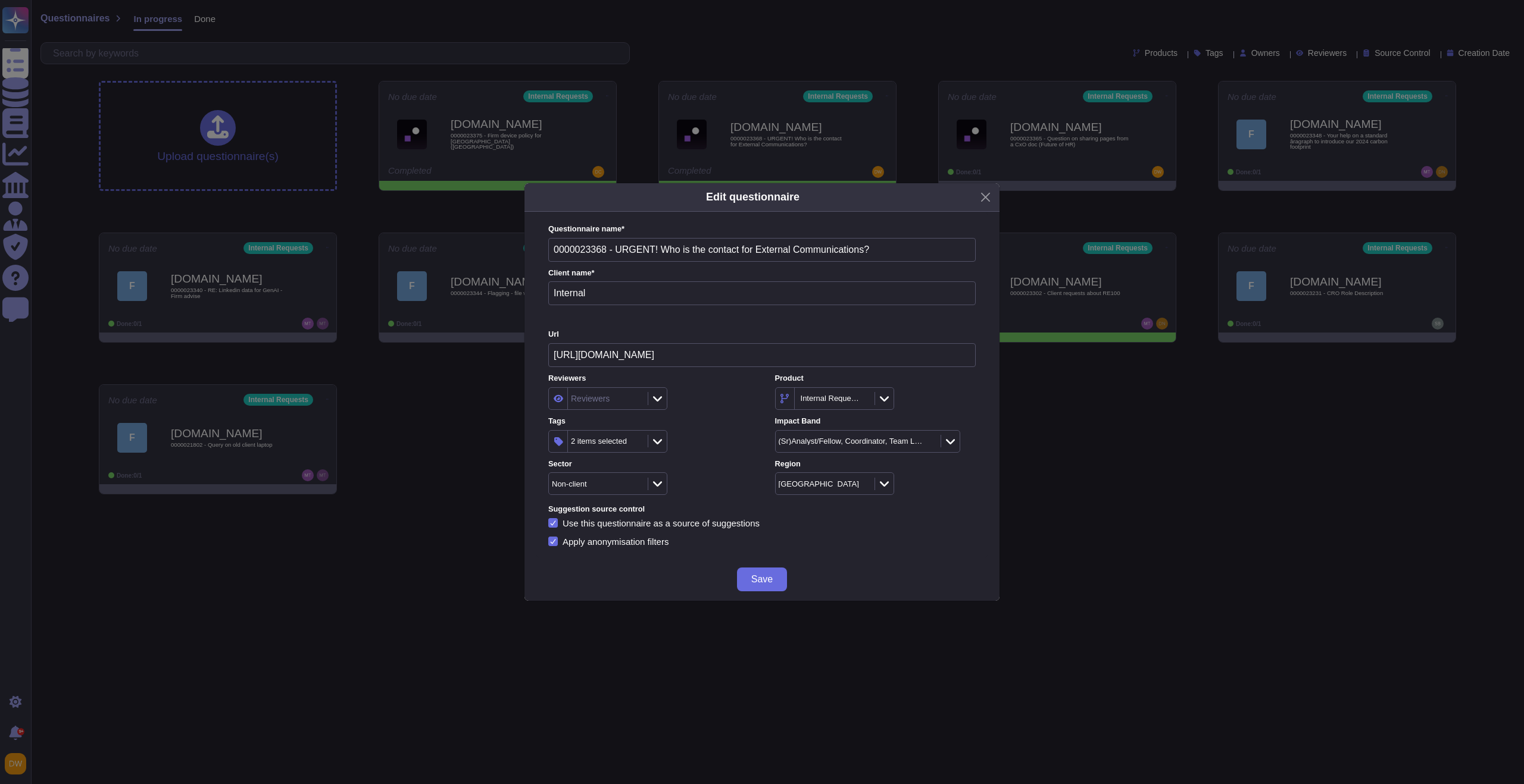
click at [726, 423] on label "Tags" at bounding box center [648, 421] width 201 height 7
click at [768, 582] on span "Save" at bounding box center [762, 580] width 21 height 10
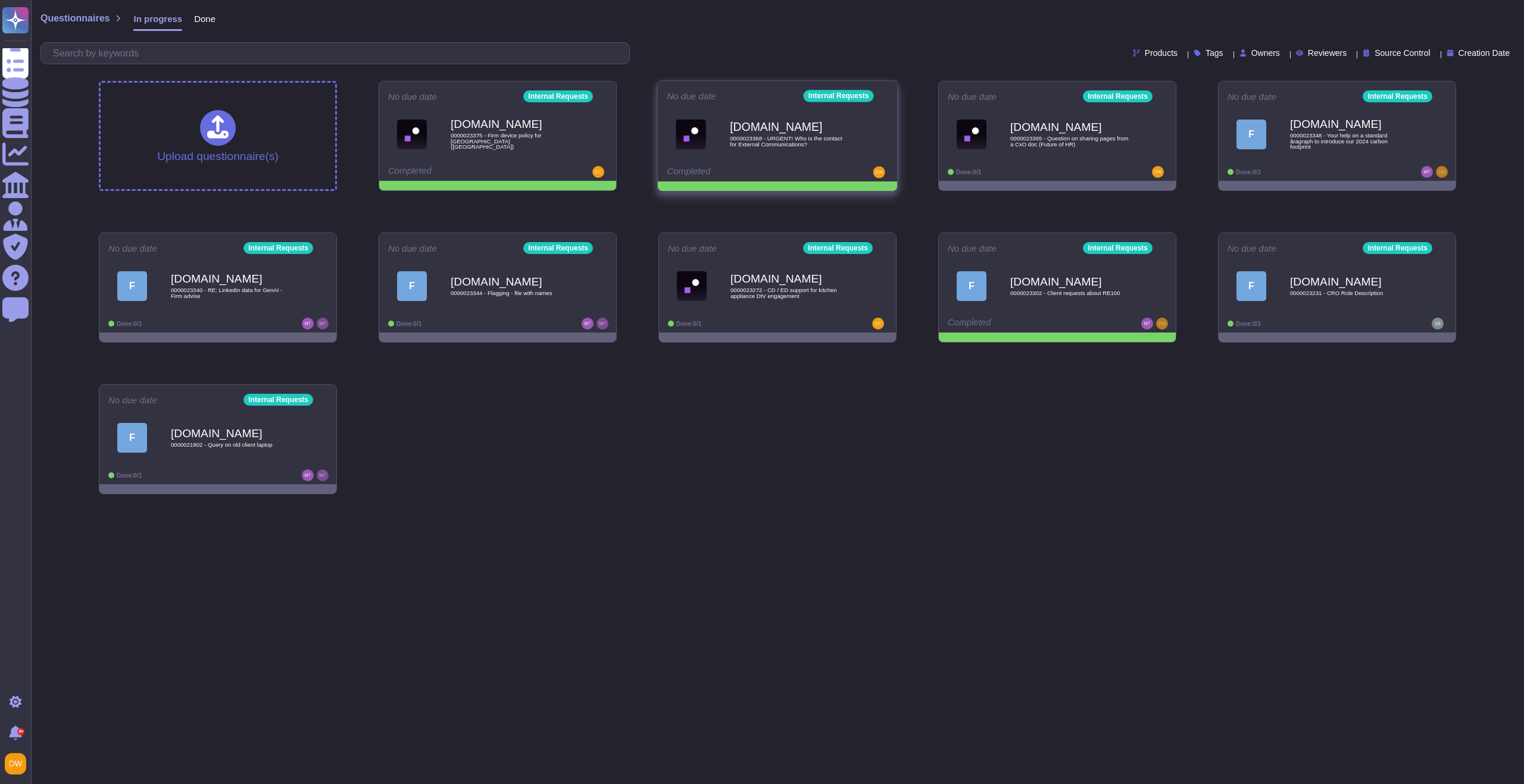
click at [887, 95] on icon at bounding box center [887, 95] width 2 height 1
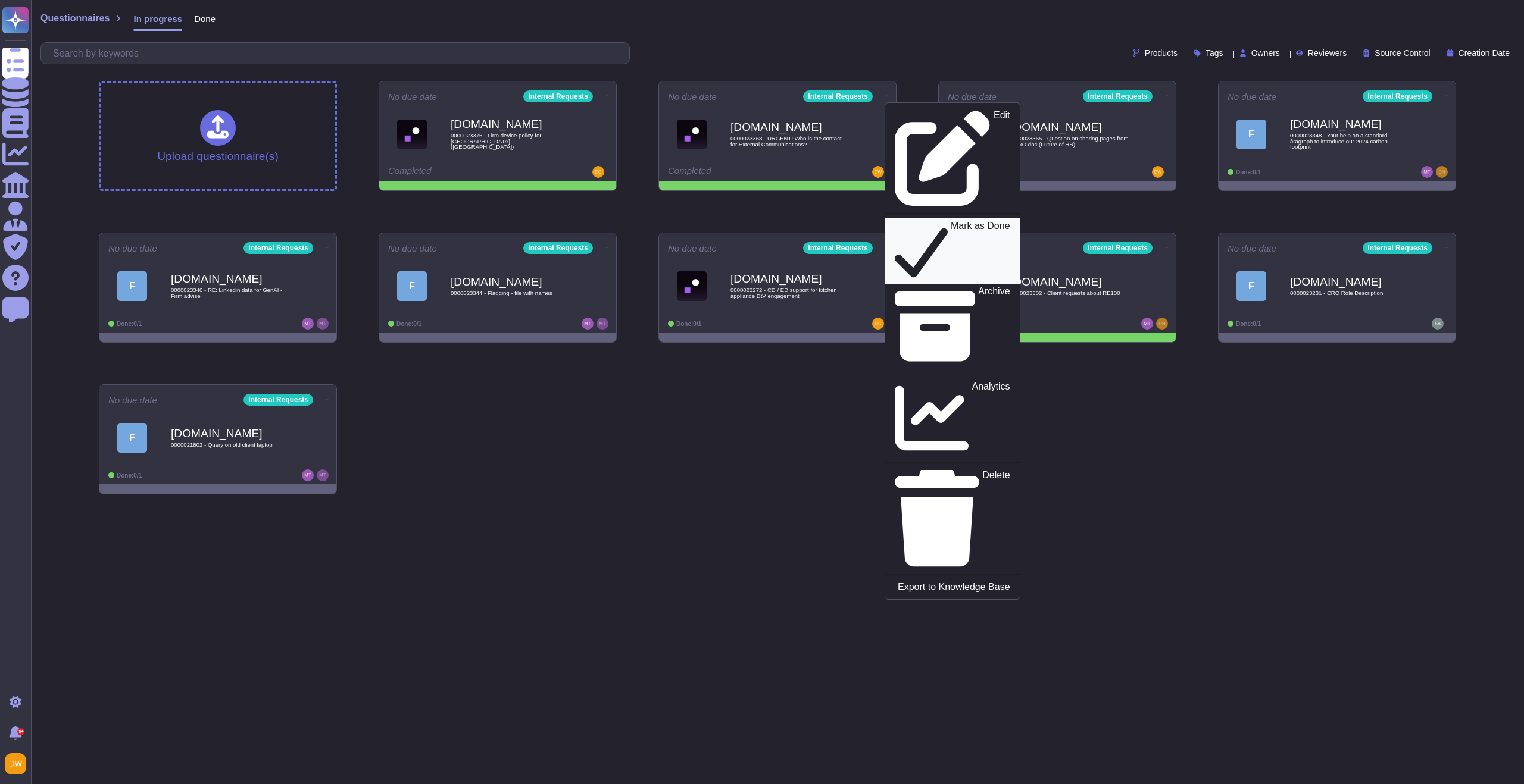
click at [895, 221] on icon at bounding box center [921, 252] width 53 height 61
